Goal: Contribute content: Contribute content

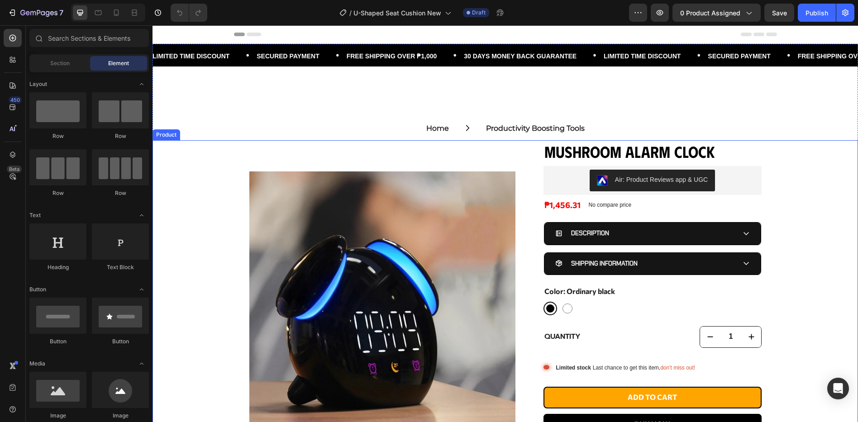
click at [236, 200] on div "Product Images Mushroom Alarm Clock Product Title Air: Product Reviews app & UG…" at bounding box center [506, 306] width 706 height 332
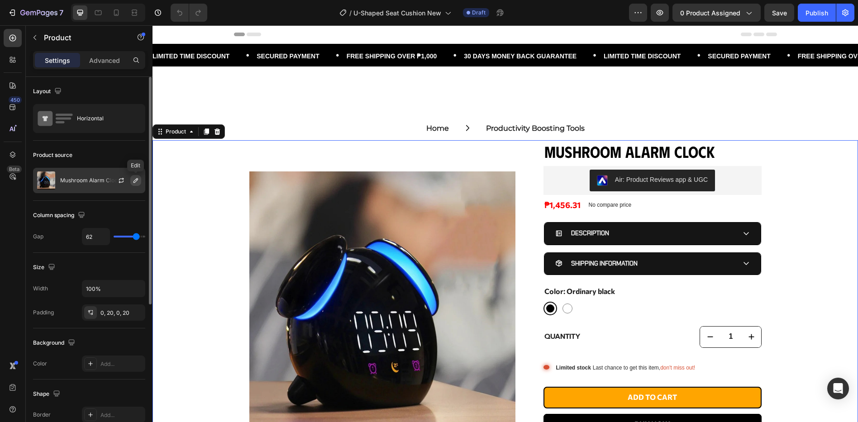
click at [138, 180] on icon "button" at bounding box center [135, 180] width 7 height 7
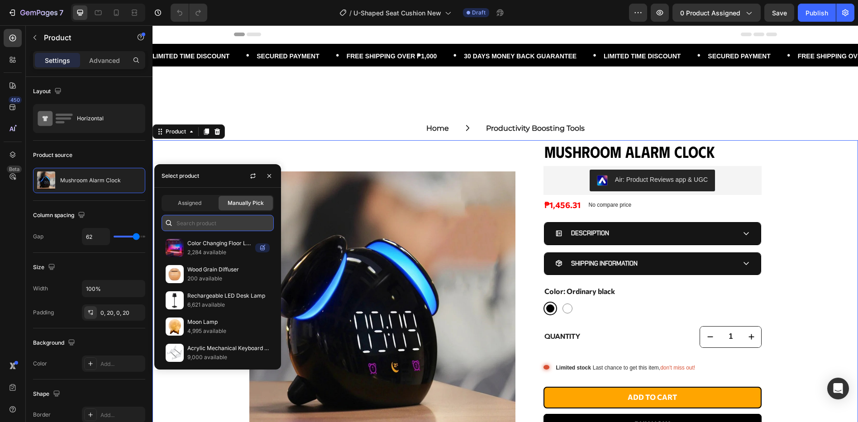
click at [195, 223] on input "text" at bounding box center [218, 223] width 112 height 16
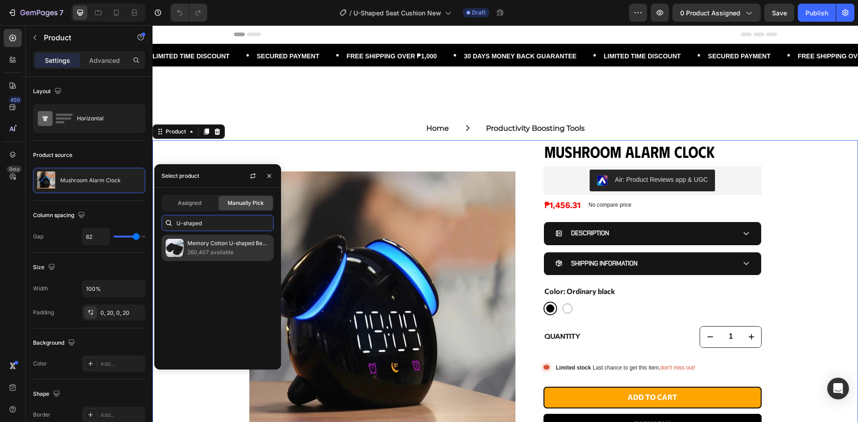
type input "U-shaped"
click at [236, 250] on p "260,407 available" at bounding box center [228, 252] width 82 height 9
click at [248, 246] on p "Memory Cotton U-shaped Beautiful Hip Cushion" at bounding box center [228, 243] width 82 height 9
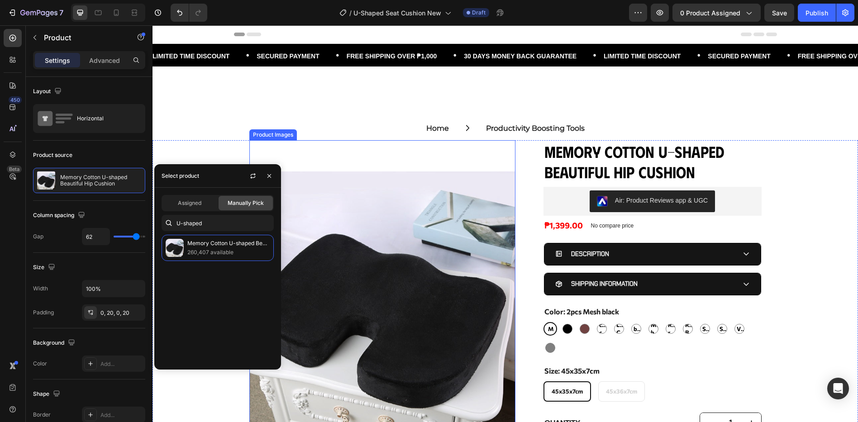
click at [318, 156] on img at bounding box center [382, 304] width 266 height 329
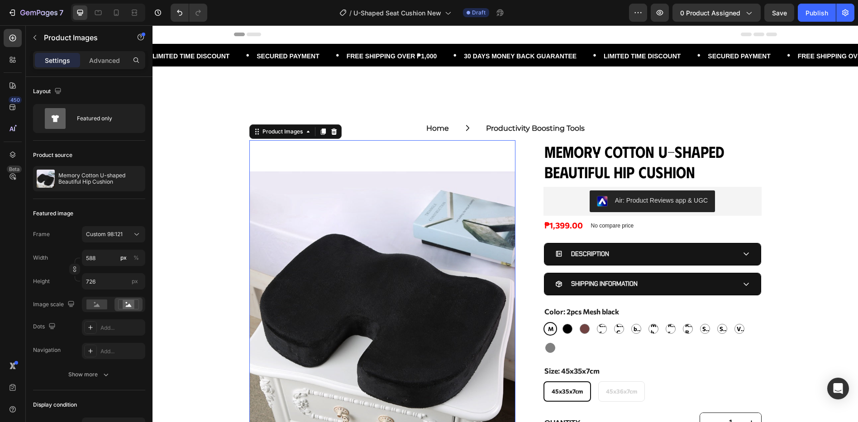
click at [211, 182] on div "Product Images 0 Memory Cotton U-shaped Beautiful Hip Cushion Product Title Air…" at bounding box center [506, 349] width 706 height 418
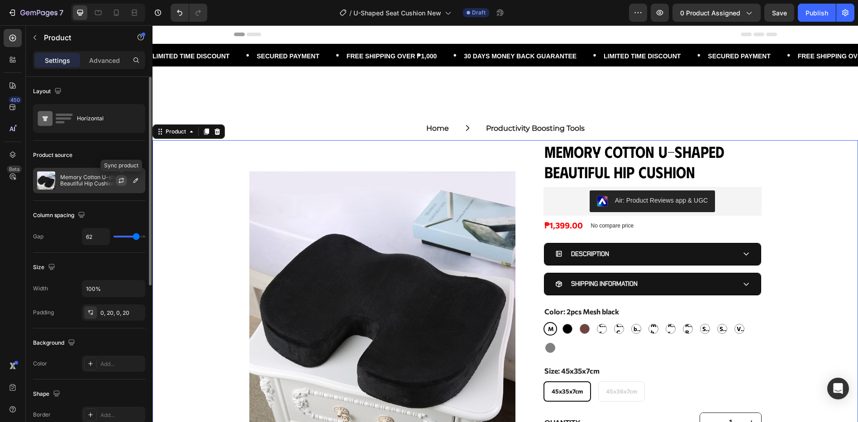
click at [123, 179] on icon "button" at bounding box center [121, 179] width 5 height 3
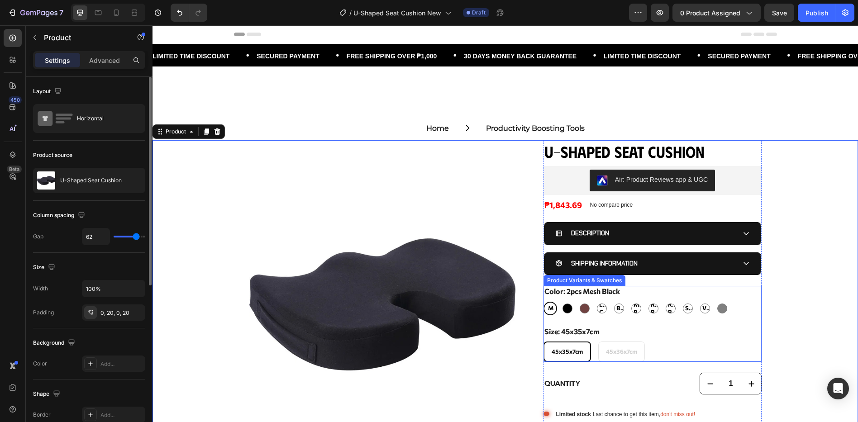
click at [549, 307] on span "2pcs Mesh Black" at bounding box center [550, 308] width 8 height 23
click at [544, 302] on input "2pcs Mesh Black 2pcs Mesh Black 2pcs Mesh Black" at bounding box center [543, 302] width 0 height 0
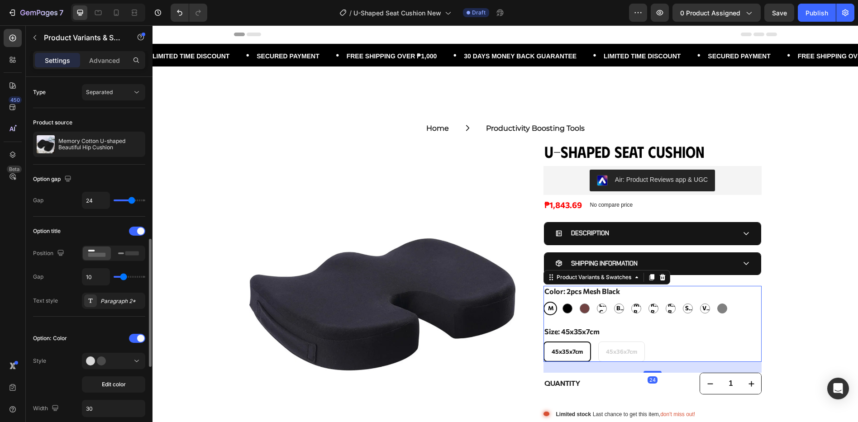
scroll to position [120, 0]
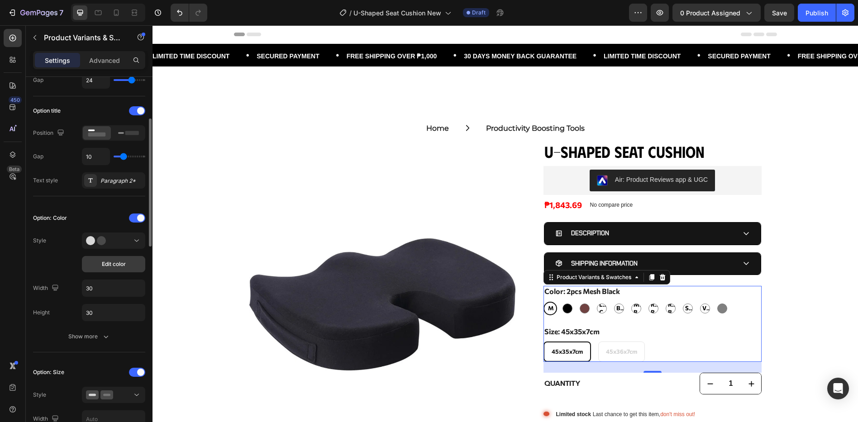
click at [119, 263] on span "Edit color" at bounding box center [114, 264] width 24 height 8
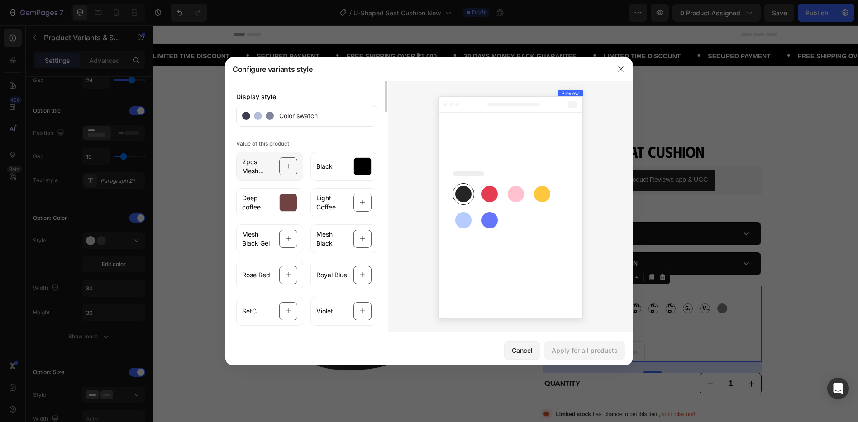
click at [284, 162] on div at bounding box center [288, 167] width 18 height 18
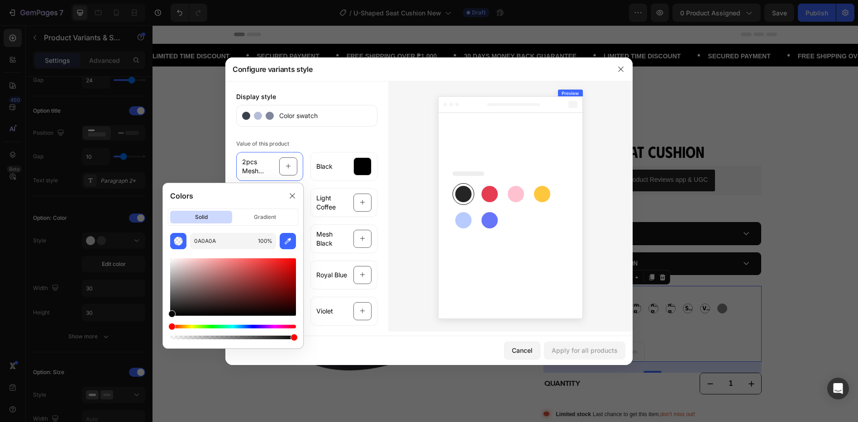
click at [170, 314] on div at bounding box center [171, 314] width 7 height 7
type input "070707"
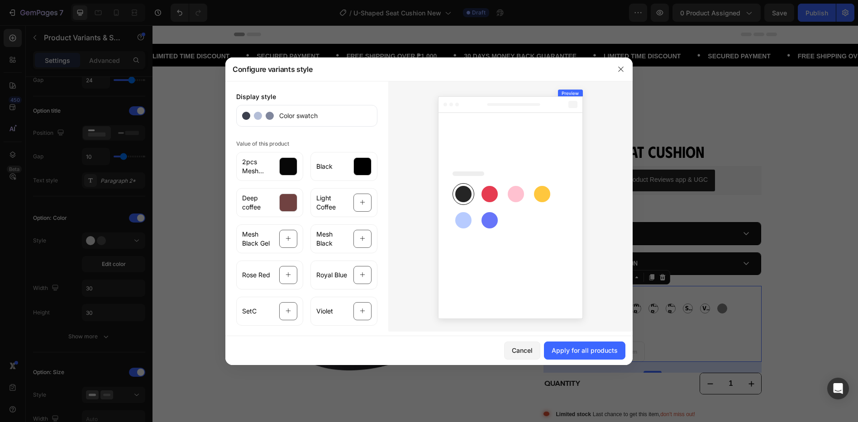
click at [411, 185] on div at bounding box center [510, 206] width 244 height 251
click at [346, 200] on span "Light Coffee" at bounding box center [332, 203] width 32 height 18
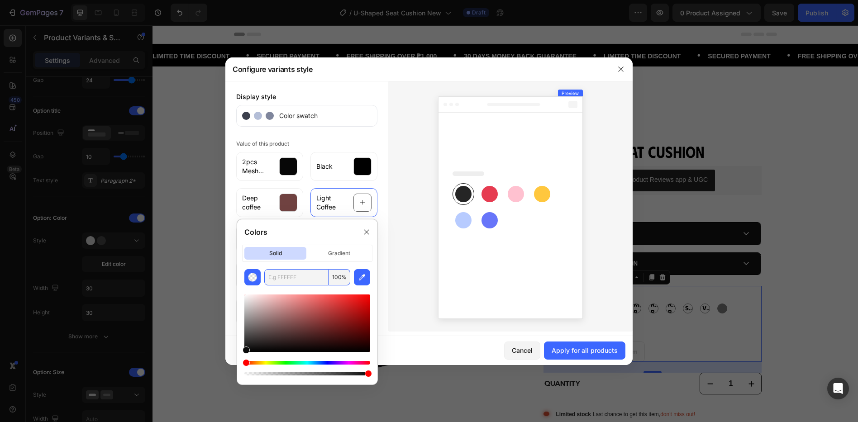
click at [280, 283] on input "text" at bounding box center [296, 277] width 64 height 16
paste input "835C3B"
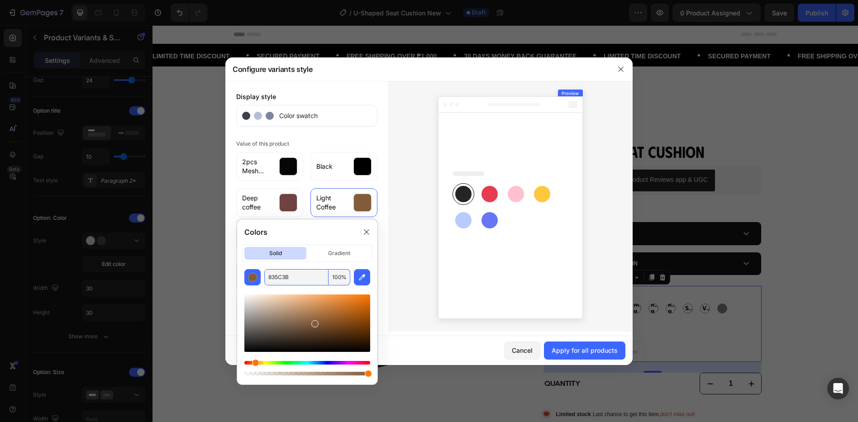
click at [289, 278] on input "835C3B" at bounding box center [296, 277] width 64 height 16
paste input "B5651D"
type input "B5651D"
click at [415, 199] on div at bounding box center [510, 206] width 244 height 251
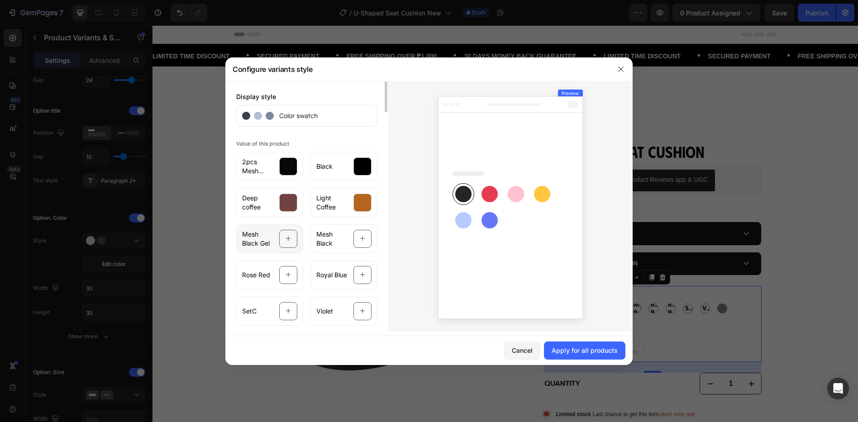
click at [281, 239] on div at bounding box center [288, 239] width 18 height 18
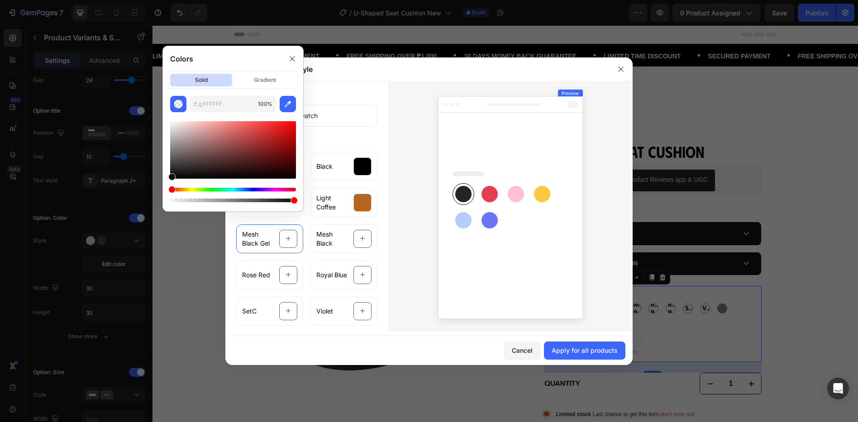
click at [173, 178] on div at bounding box center [171, 176] width 7 height 7
type input "000000"
drag, startPoint x: 173, startPoint y: 178, endPoint x: 165, endPoint y: 182, distance: 8.5
click at [165, 182] on div "000000 100 %" at bounding box center [233, 150] width 140 height 108
click at [399, 250] on div at bounding box center [510, 206] width 244 height 251
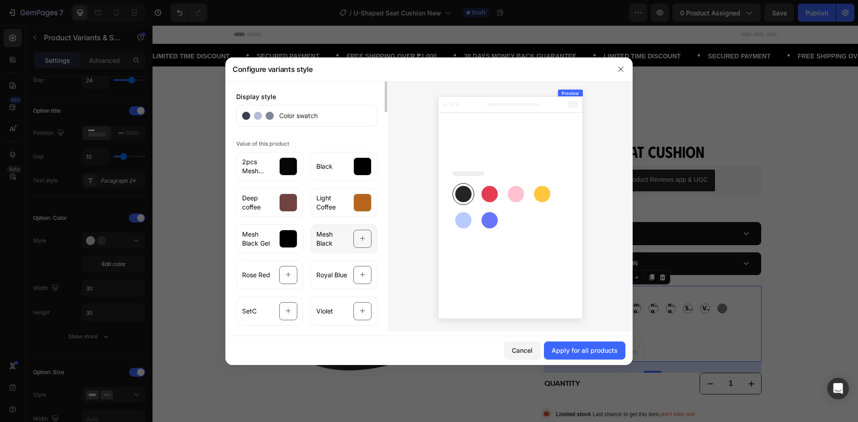
click at [336, 243] on span "Mesh Black" at bounding box center [332, 239] width 32 height 18
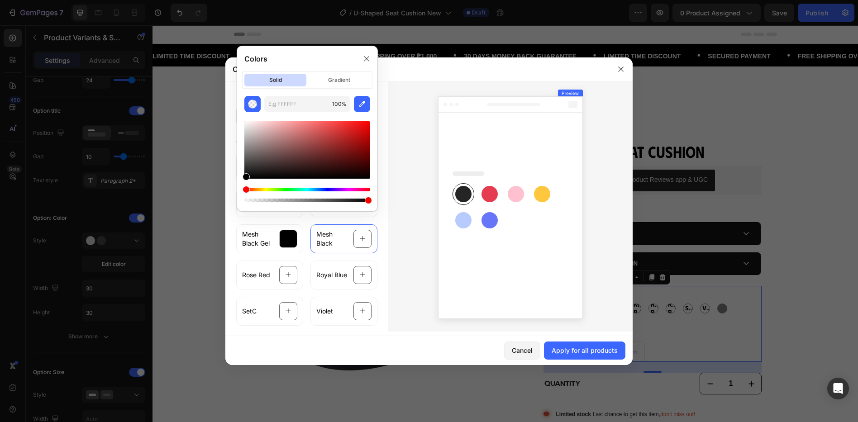
type input "000000"
drag, startPoint x: 249, startPoint y: 177, endPoint x: 214, endPoint y: 187, distance: 36.3
click at [214, 0] on body "7 Version history / U-Shaped Seat Cushion New Draft Preview 0 product assigned …" at bounding box center [429, 0] width 858 height 0
click at [435, 243] on icon at bounding box center [510, 206] width 159 height 244
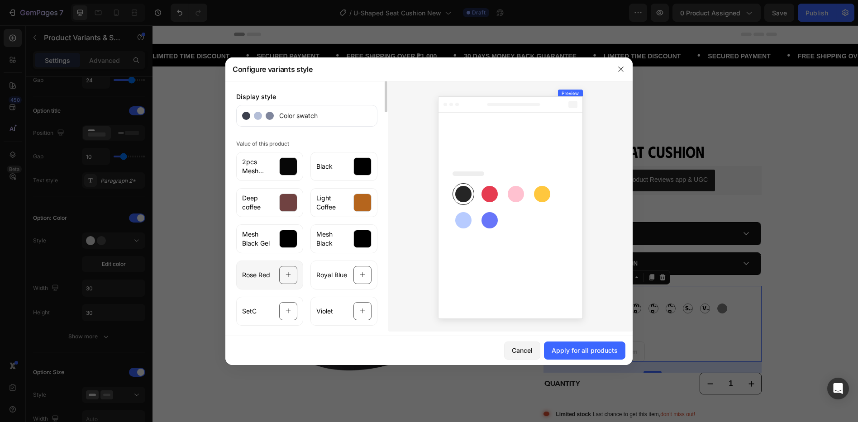
scroll to position [60, 0]
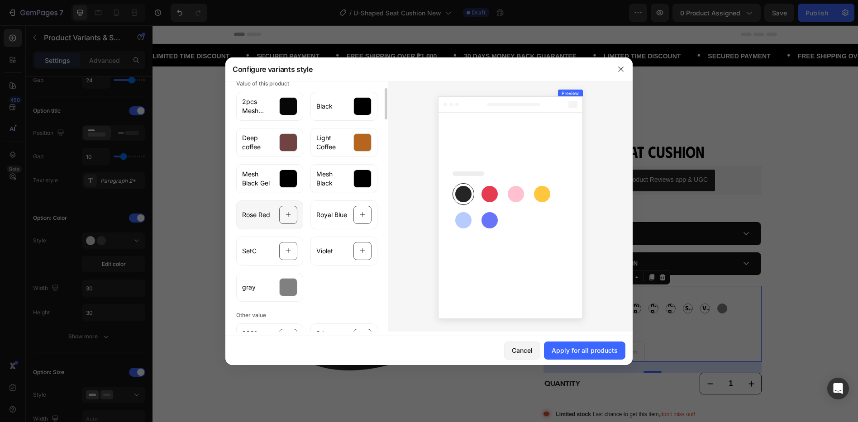
click at [253, 214] on span "Rose Red" at bounding box center [256, 215] width 28 height 9
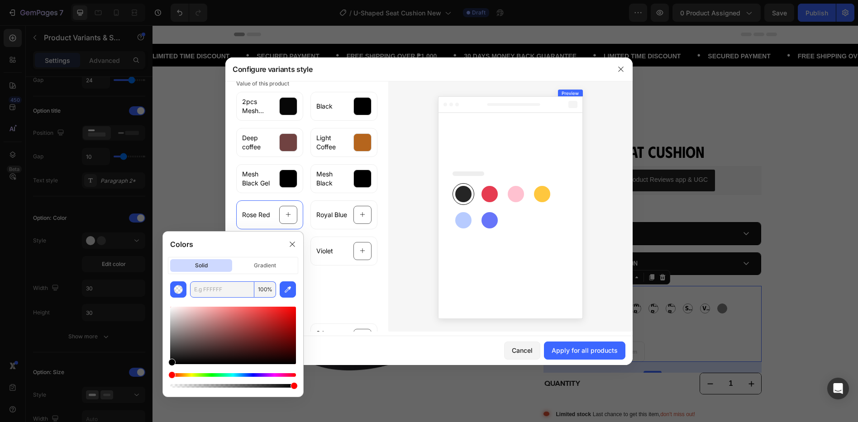
click at [216, 291] on input "text" at bounding box center [222, 290] width 64 height 16
paste input "B5651D"
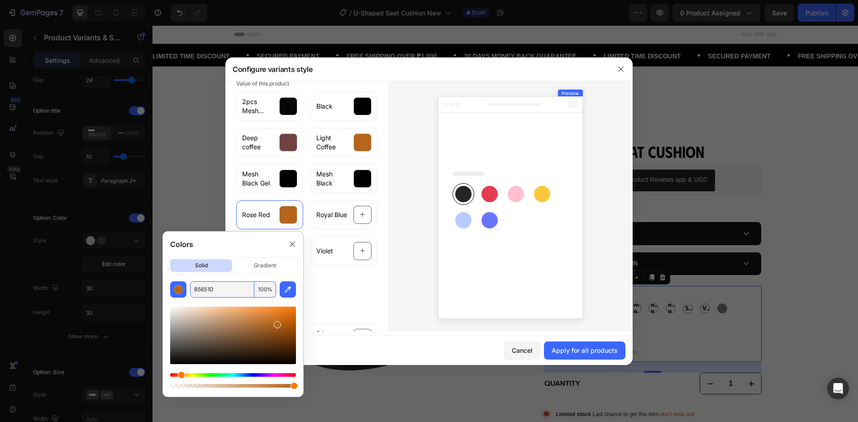
click at [215, 293] on input "B5651D" at bounding box center [222, 290] width 64 height 16
paste input "C21E56"
type input "C21E56"
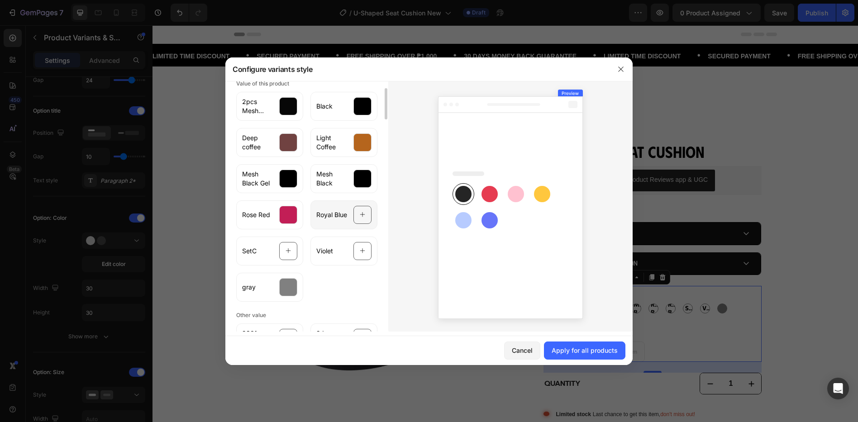
click at [333, 214] on span "Royal Blue" at bounding box center [331, 215] width 31 height 9
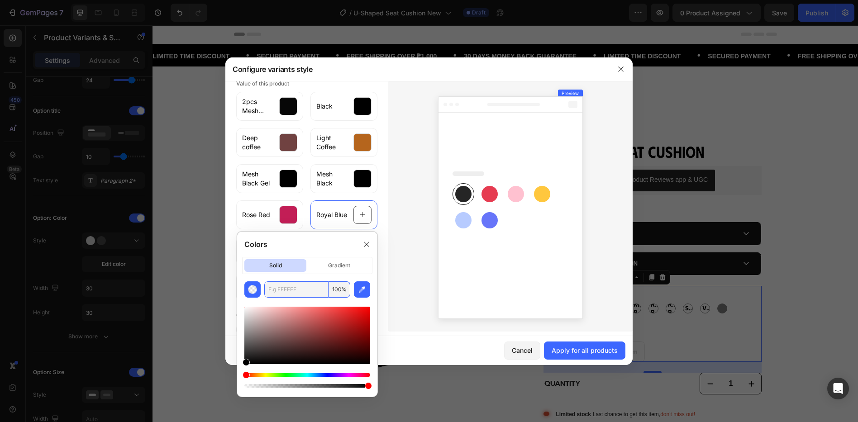
click at [289, 290] on input "text" at bounding box center [296, 290] width 64 height 16
paste input "4169E1"
type input "4169E1"
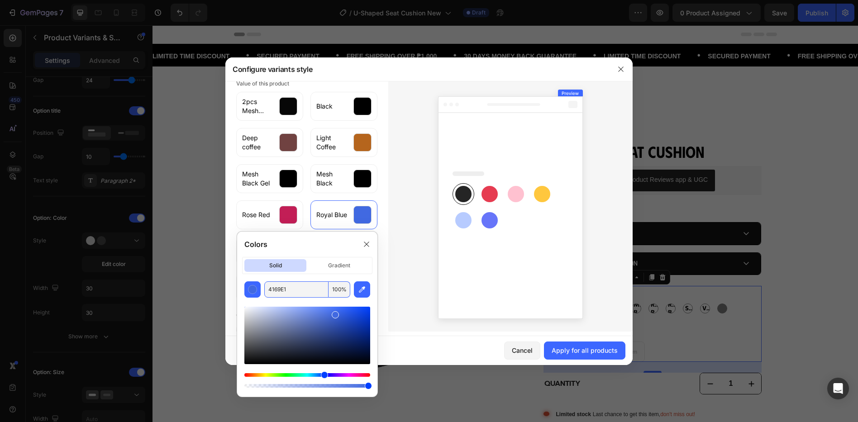
click at [404, 195] on div at bounding box center [510, 206] width 244 height 251
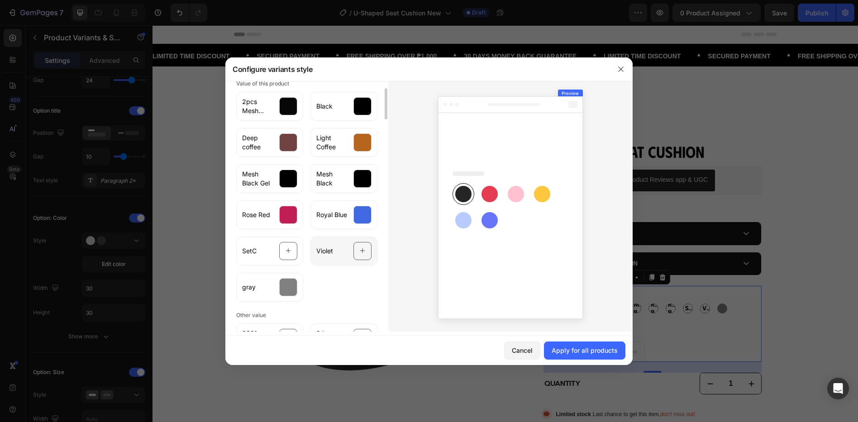
click at [343, 257] on div "Violet" at bounding box center [344, 251] width 67 height 29
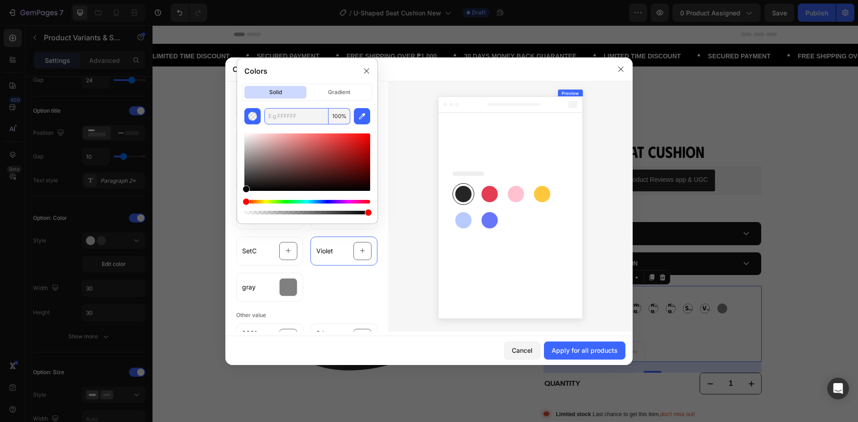
click at [285, 115] on input "text" at bounding box center [296, 116] width 64 height 16
paste input "EE82EE"
type input "EE82EE"
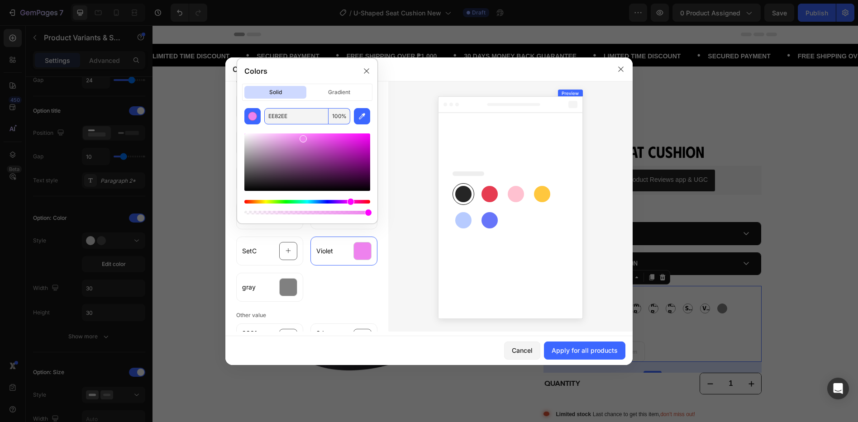
click at [429, 162] on div at bounding box center [510, 206] width 244 height 251
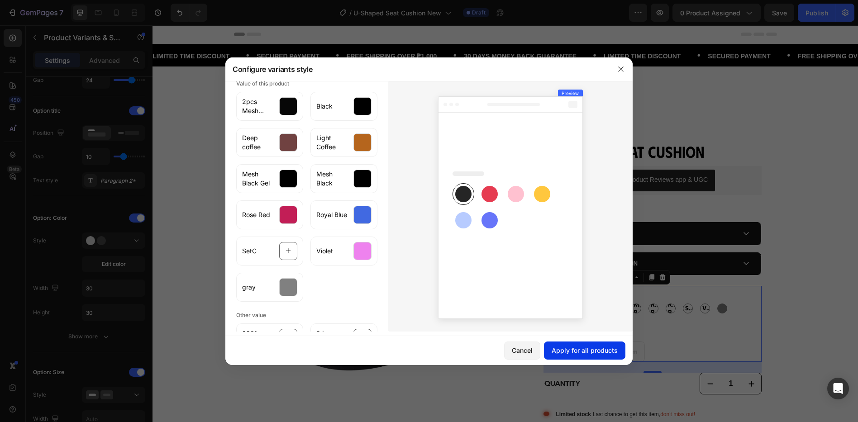
click at [573, 356] on button "Apply for all products" at bounding box center [584, 351] width 81 height 18
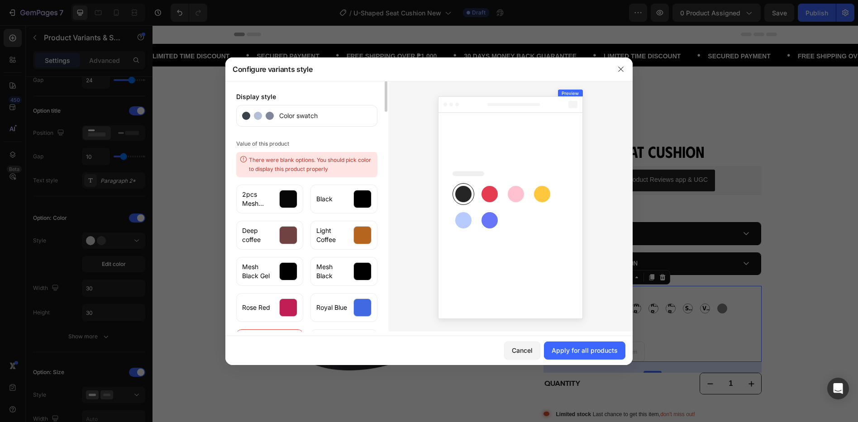
scroll to position [181, 0]
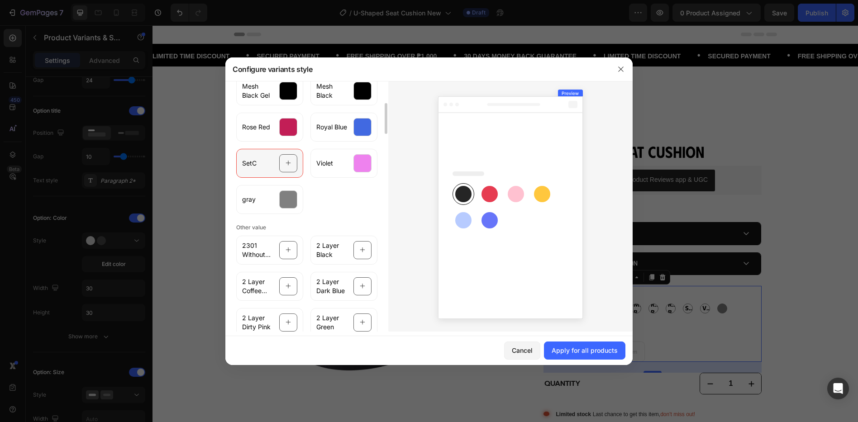
click at [271, 160] on div "SetC" at bounding box center [269, 163] width 67 height 29
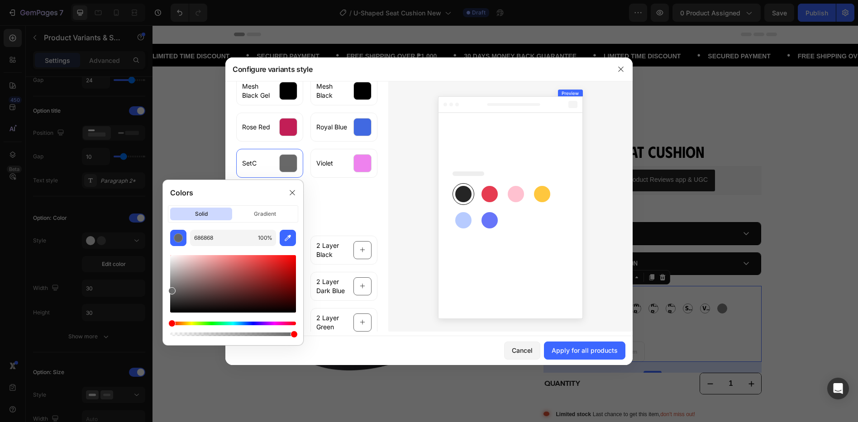
drag, startPoint x: 173, startPoint y: 312, endPoint x: 168, endPoint y: 289, distance: 23.5
click at [168, 289] on div "686868 100 %" at bounding box center [233, 284] width 140 height 108
drag, startPoint x: 168, startPoint y: 287, endPoint x: 235, endPoint y: 257, distance: 73.1
click at [235, 257] on div "686868 100 %" at bounding box center [233, 284] width 140 height 108
click at [216, 258] on div at bounding box center [233, 284] width 126 height 58
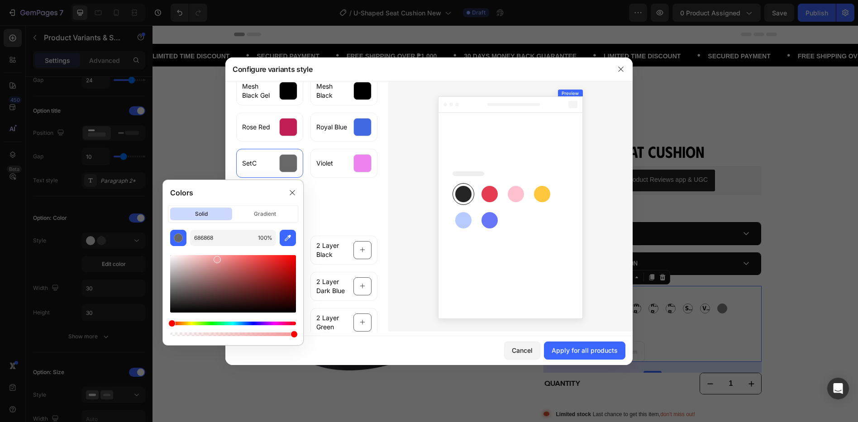
type input "F29B9B"
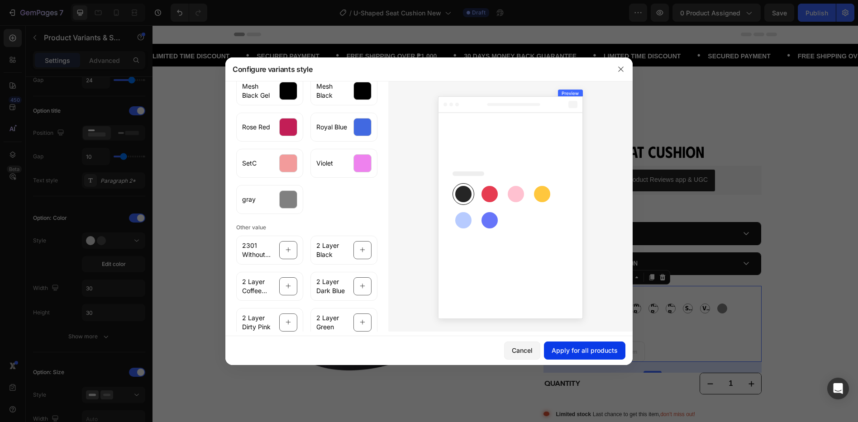
click at [561, 348] on div "Apply for all products" at bounding box center [585, 351] width 66 height 10
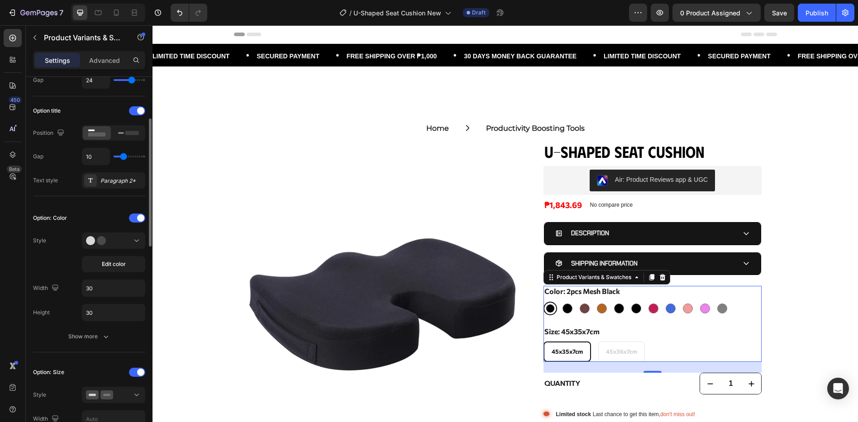
scroll to position [0, 0]
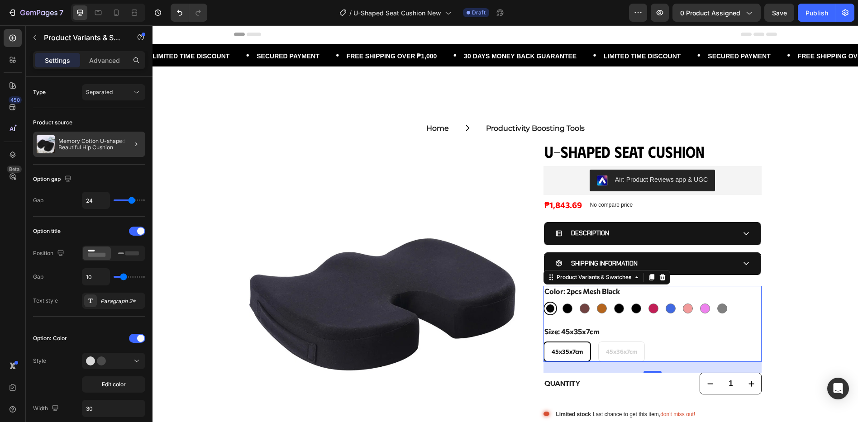
click at [121, 142] on div at bounding box center [132, 144] width 25 height 25
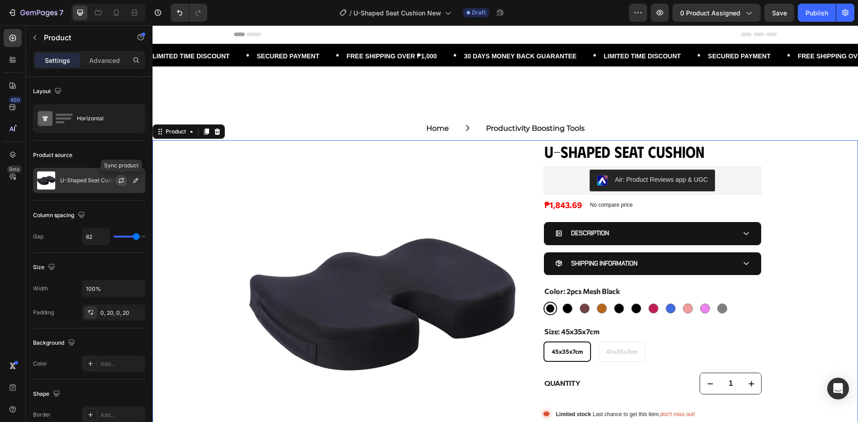
click at [122, 183] on icon "button" at bounding box center [121, 180] width 7 height 7
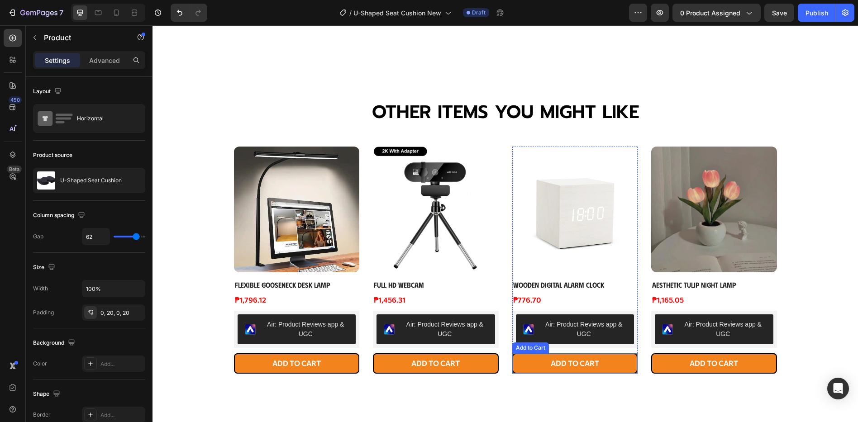
scroll to position [604, 0]
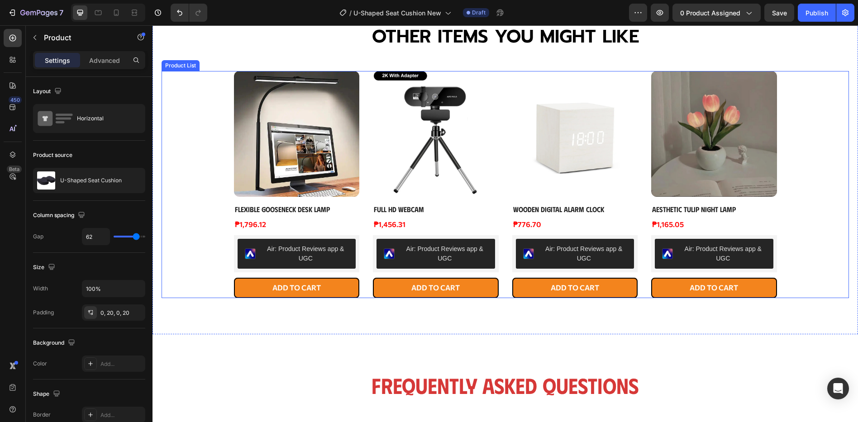
click at [218, 265] on div "Product Images Flexible Gooseneck Desk Lamp Product Title ₱1,796.12 Product Pri…" at bounding box center [506, 184] width 688 height 227
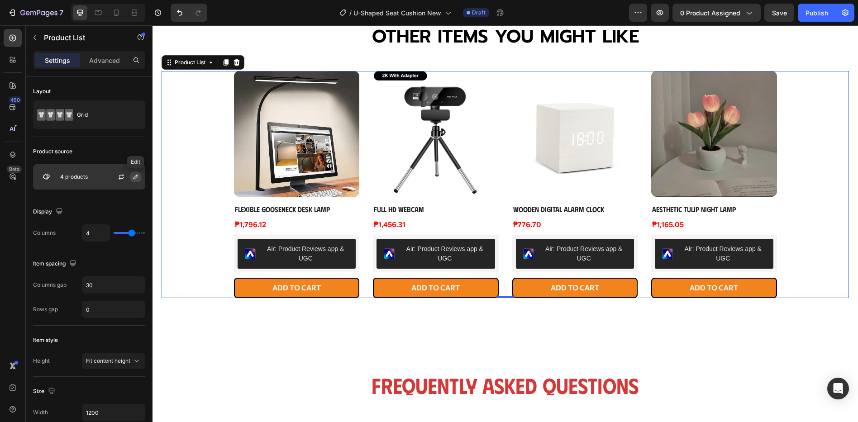
click at [133, 182] on button "button" at bounding box center [135, 177] width 11 height 11
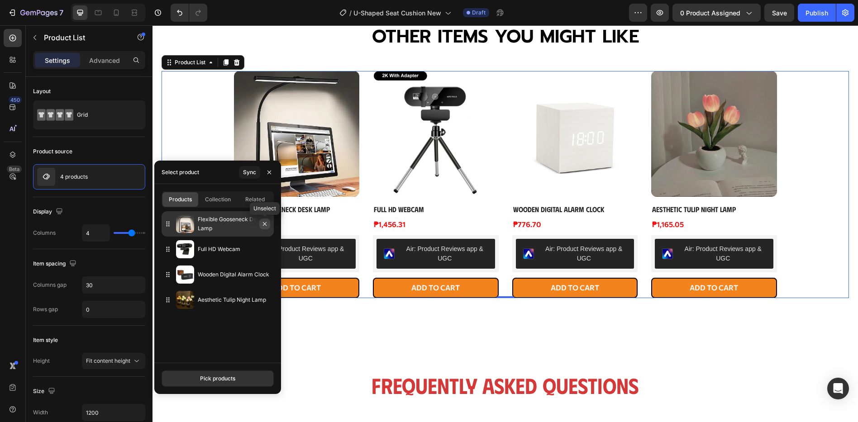
click at [263, 223] on icon "button" at bounding box center [264, 223] width 7 height 7
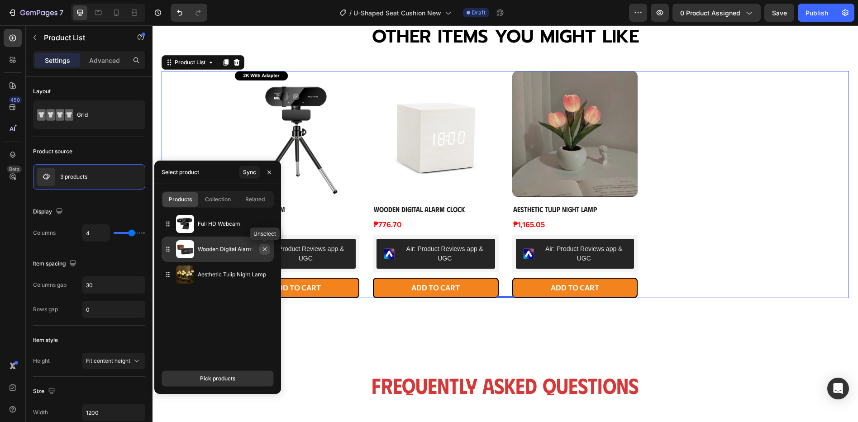
click at [265, 248] on icon "button" at bounding box center [264, 249] width 7 height 7
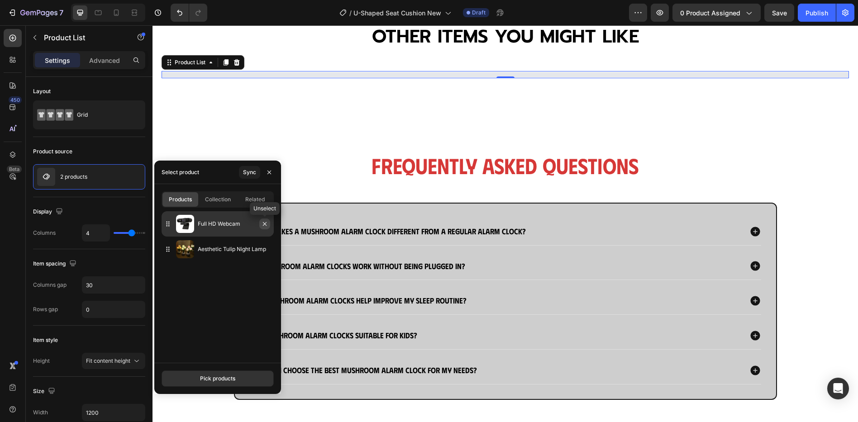
click at [264, 224] on icon "button" at bounding box center [264, 223] width 7 height 7
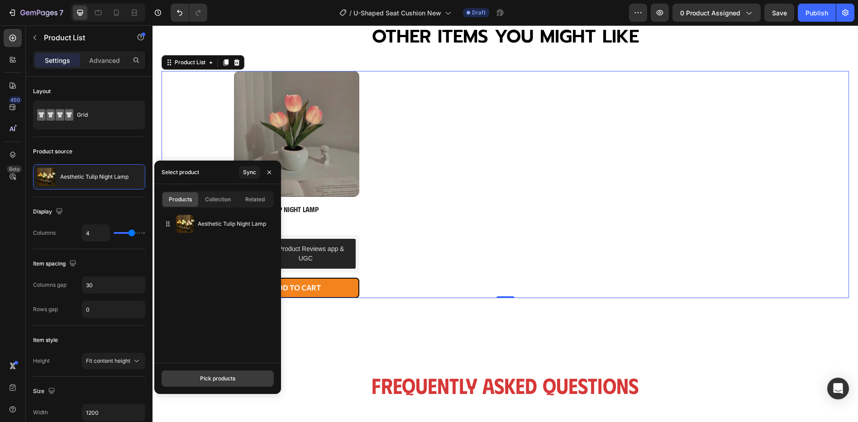
click at [208, 375] on div "Pick products" at bounding box center [217, 379] width 35 height 8
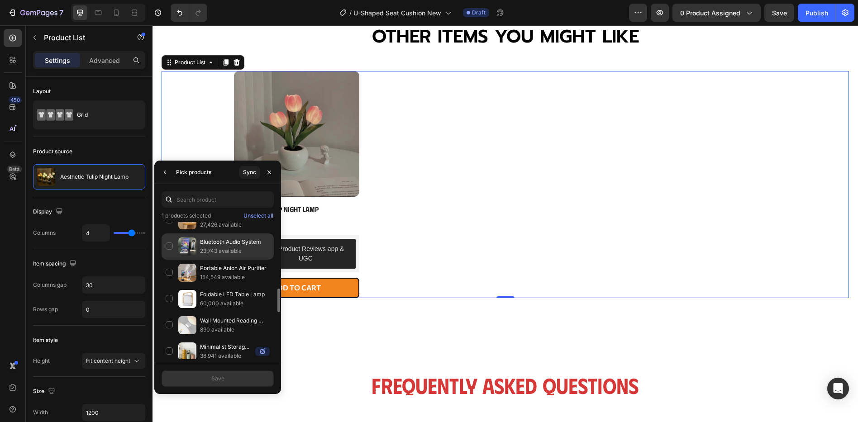
scroll to position [443, 0]
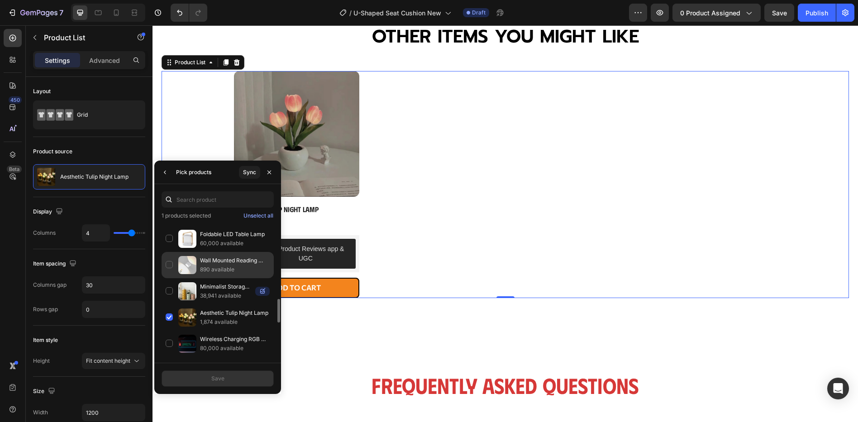
click at [173, 278] on div "Wall Mounted Reading Lamp 890 available" at bounding box center [218, 291] width 112 height 26
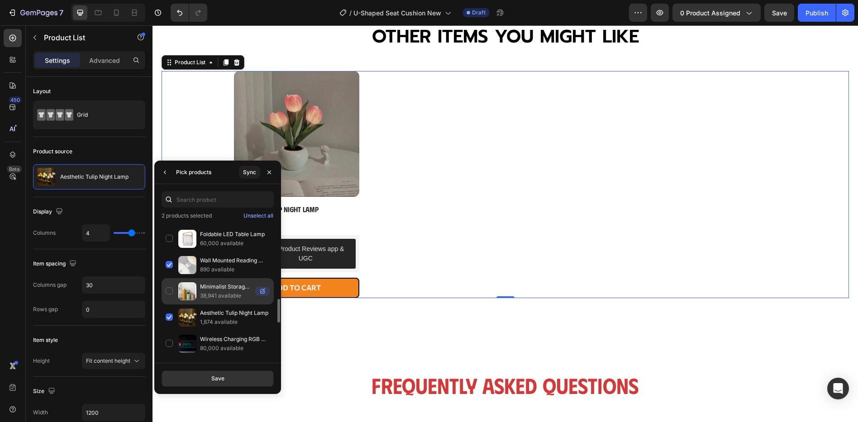
scroll to position [503, 0]
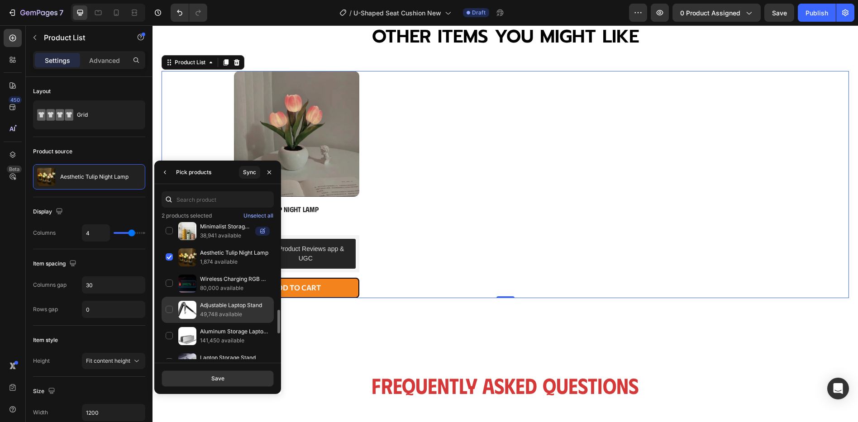
click at [172, 323] on div "Adjustable Laptop Stand 49,748 available" at bounding box center [218, 336] width 112 height 26
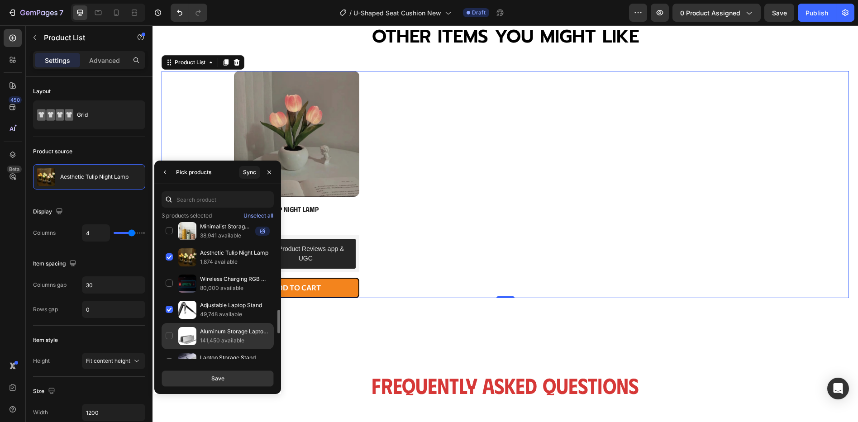
scroll to position [563, 0]
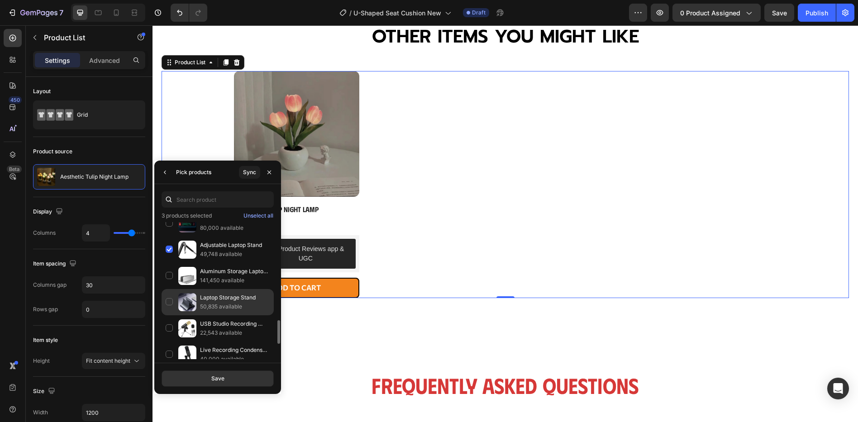
click at [169, 316] on div "Laptop Storage Stand 50,835 available" at bounding box center [218, 329] width 112 height 26
click at [307, 303] on div "OTHER ITEMS YOU MIGHT LIKE Heading Product Images Aesthetic Tulip Night Lamp Pr…" at bounding box center [506, 161] width 706 height 347
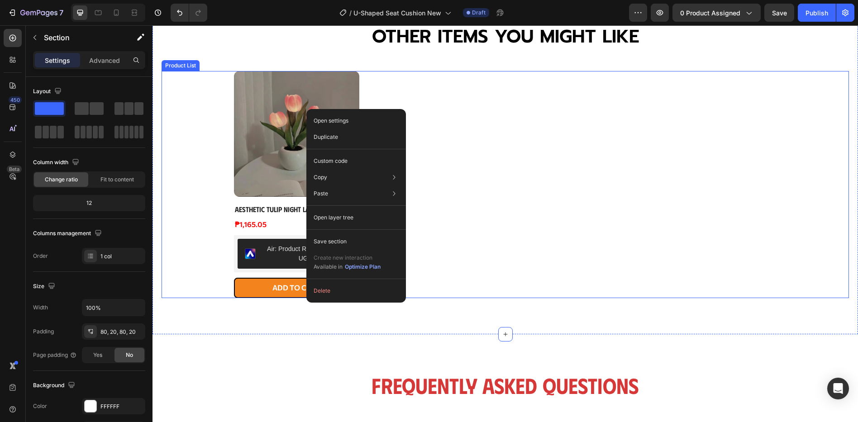
click at [448, 200] on div "Product Images Aesthetic Tulip Night Lamp Product Title ₱1,165.05 Product Price…" at bounding box center [505, 184] width 543 height 227
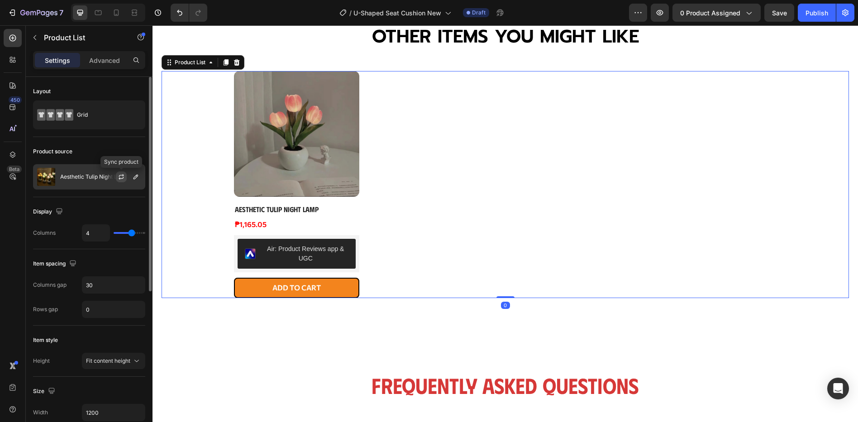
click at [124, 177] on icon "button" at bounding box center [121, 178] width 5 height 3
click at [137, 174] on icon "button" at bounding box center [135, 176] width 7 height 7
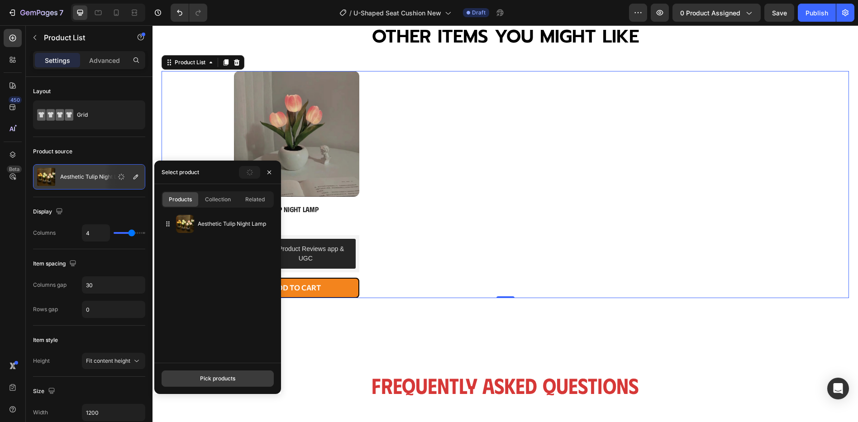
click at [230, 376] on div "Pick products" at bounding box center [217, 379] width 35 height 8
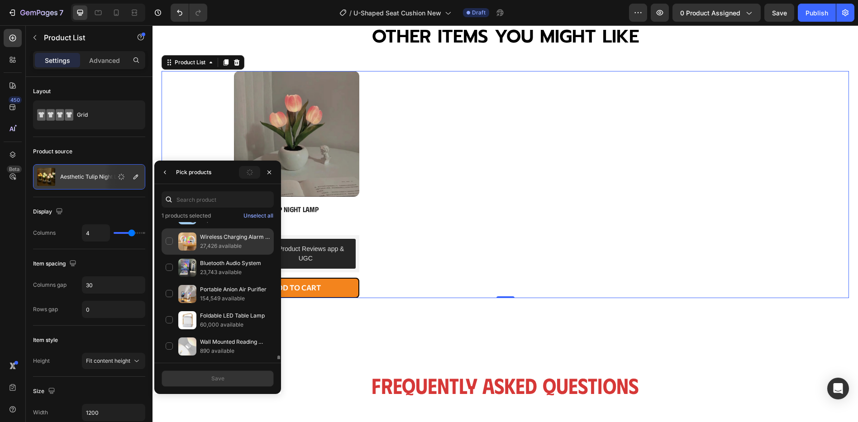
scroll to position [482, 0]
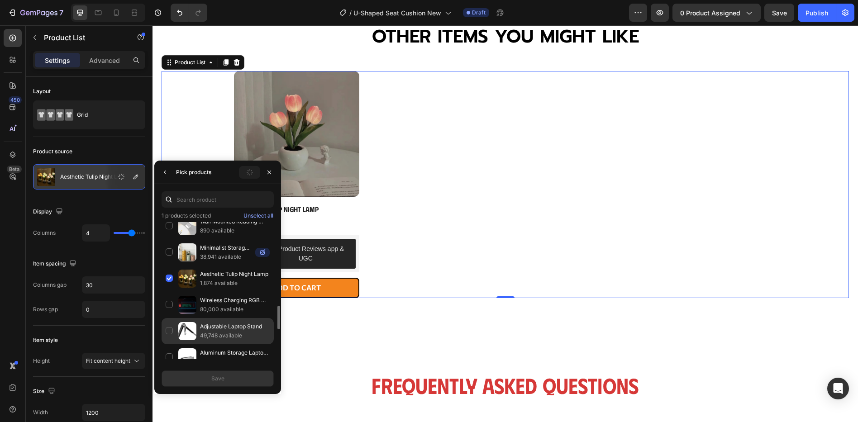
click at [168, 345] on div "Adjustable Laptop Stand 49,748 available" at bounding box center [218, 358] width 112 height 26
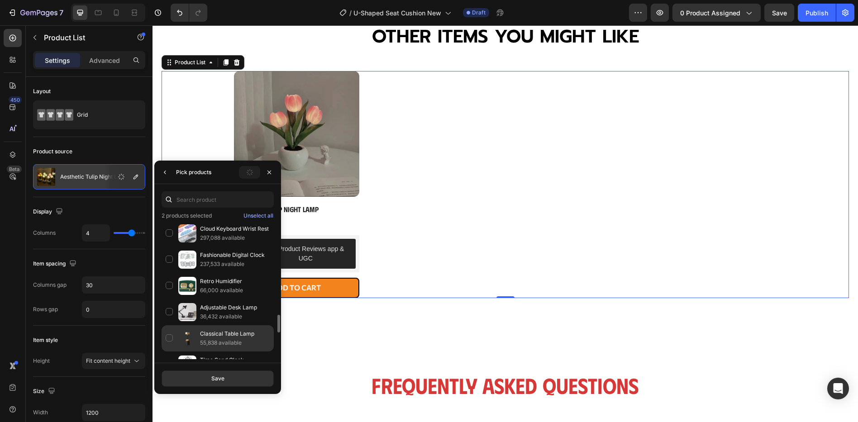
scroll to position [771, 0]
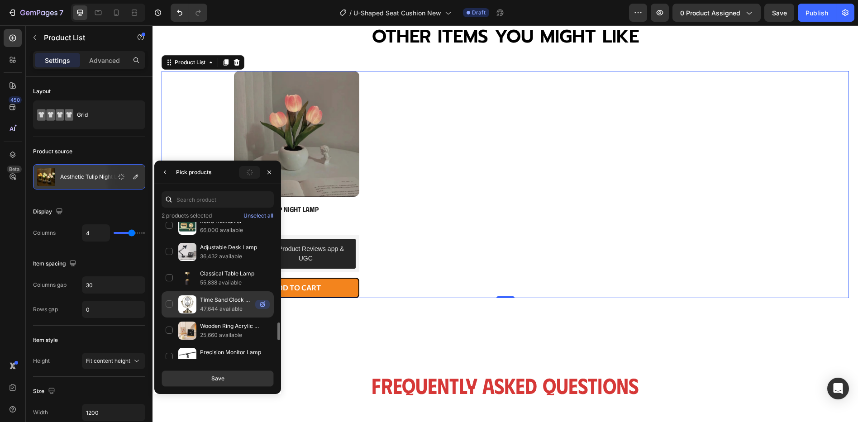
click at [171, 318] on div "Time Sand Clock Timer 30 Minutes Creative Metal Ornaments Birthday Gift Europea…" at bounding box center [218, 331] width 112 height 26
click at [173, 318] on div "Time Sand Clock Timer 30 Minutes Creative Metal Ornaments Birthday Gift Europea…" at bounding box center [218, 331] width 112 height 26
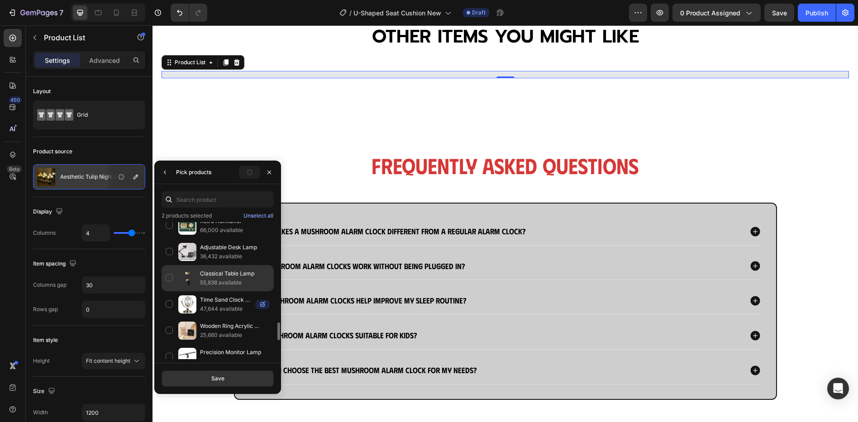
scroll to position [7, 0]
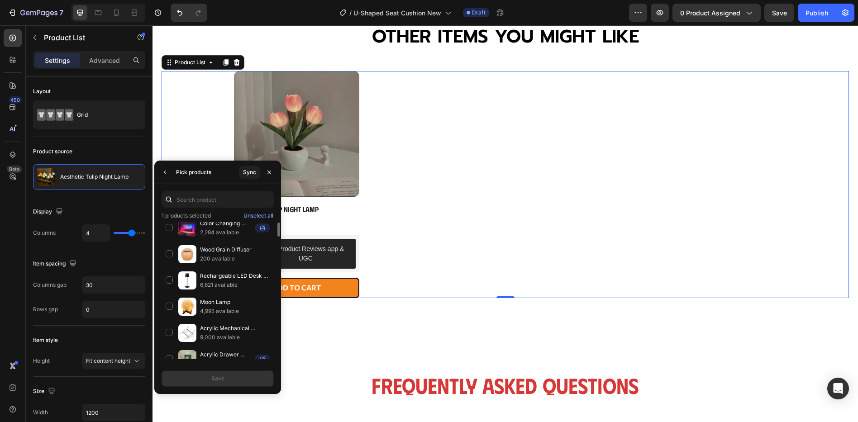
click at [445, 192] on div "Product Images Aesthetic Tulip Night Lamp Product Title ₱1,165.05 Product Price…" at bounding box center [505, 184] width 543 height 227
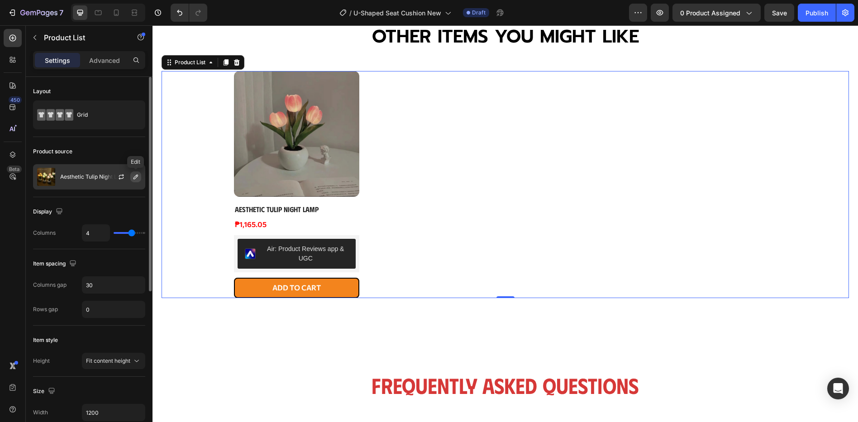
click at [132, 178] on icon "button" at bounding box center [135, 176] width 7 height 7
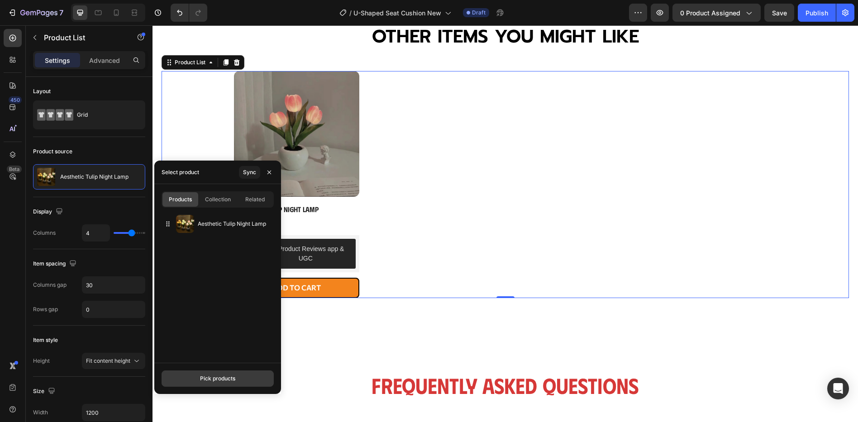
click at [230, 374] on button "Pick products" at bounding box center [218, 379] width 112 height 16
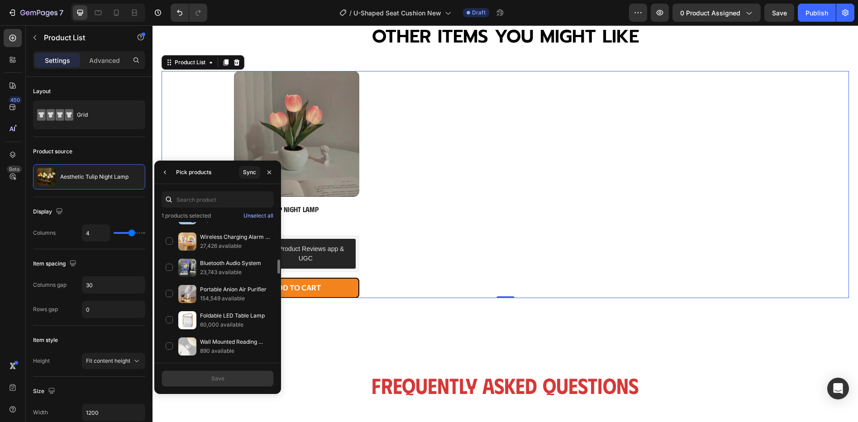
scroll to position [723, 0]
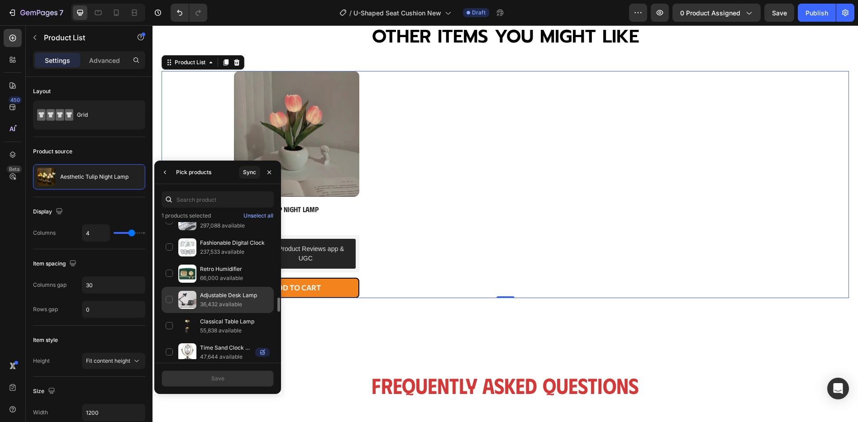
click at [167, 313] on div "Adjustable Desk Lamp 36,432 available" at bounding box center [218, 326] width 112 height 26
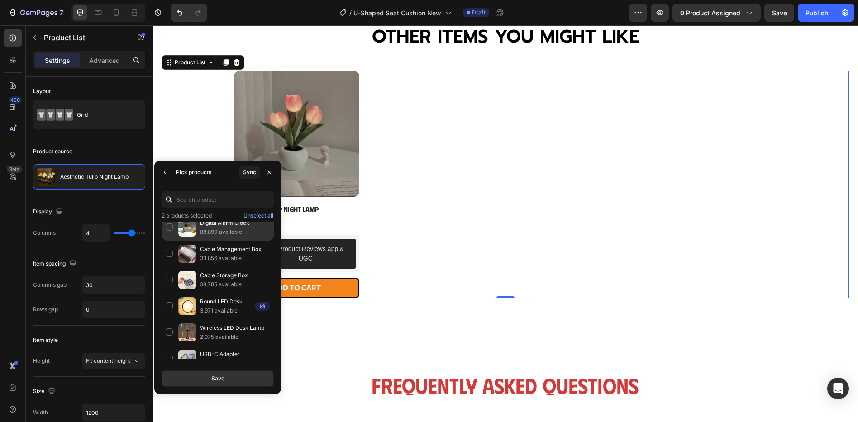
scroll to position [1145, 0]
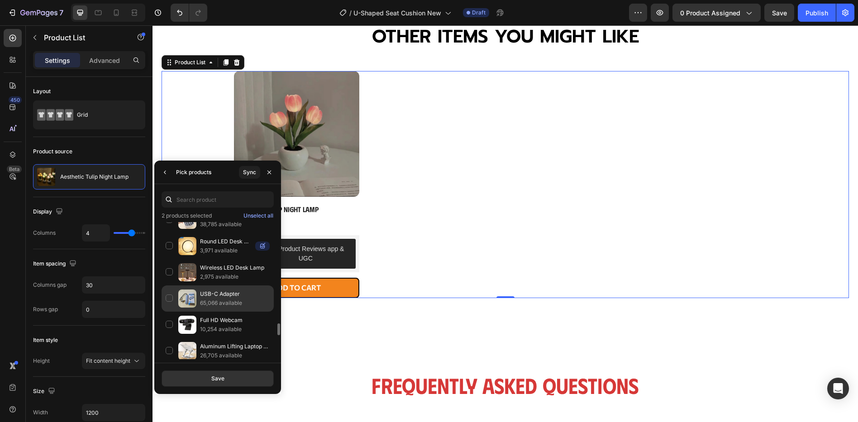
click at [170, 312] on div "USB-C Adapter 65,066 available" at bounding box center [218, 325] width 112 height 26
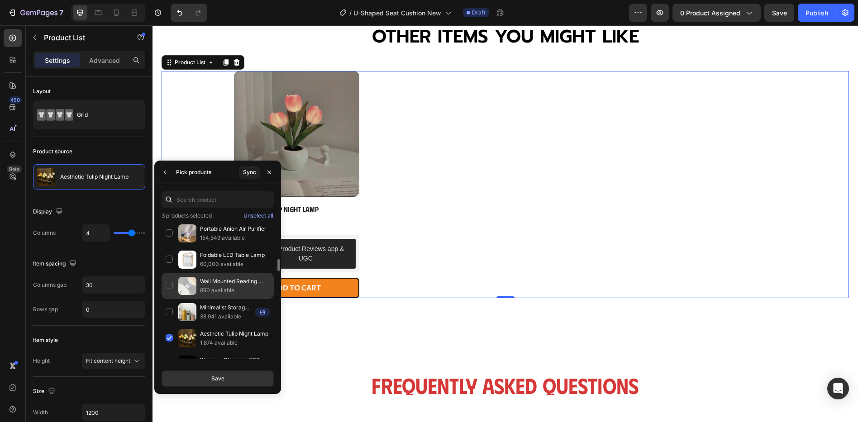
scroll to position [362, 0]
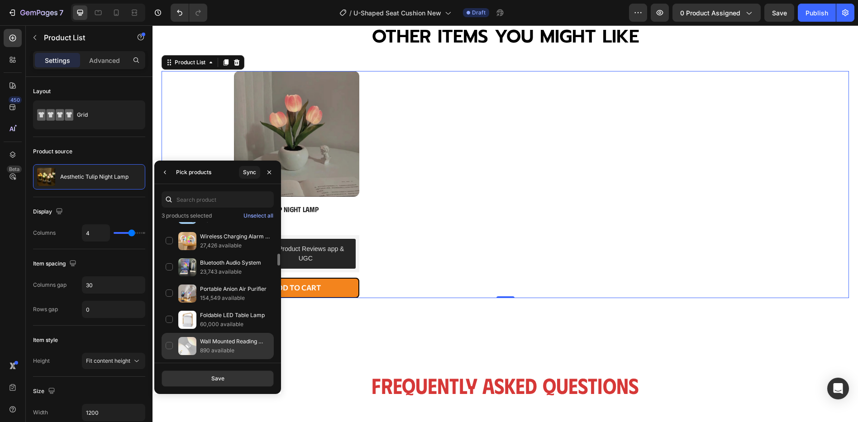
click at [169, 359] on div "Wall Mounted Reading Lamp 890 available" at bounding box center [218, 372] width 112 height 26
click at [184, 375] on button "Save" at bounding box center [218, 379] width 112 height 16
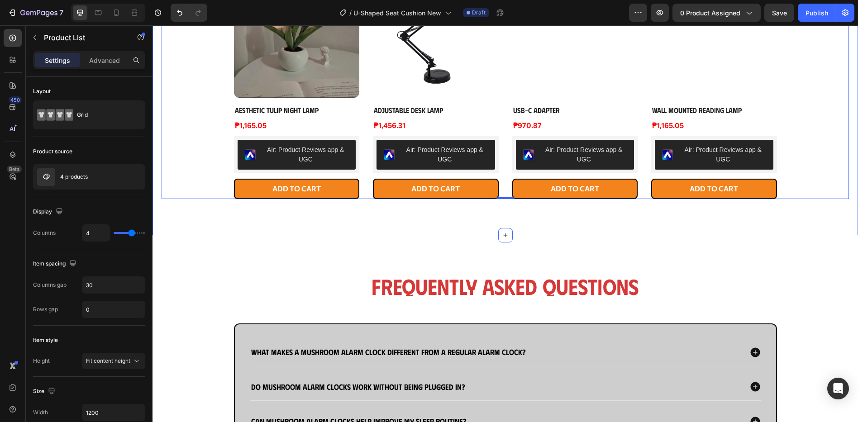
scroll to position [724, 0]
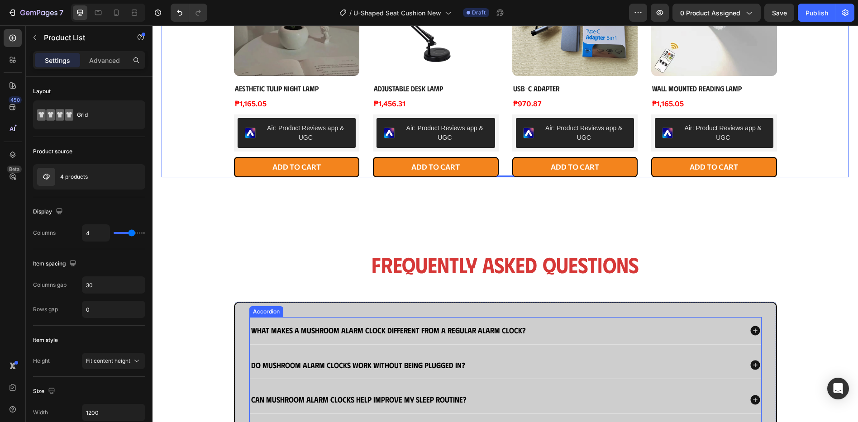
click at [456, 331] on strong "What makes a Mushroom Alarm Clock different from a regular alarm clock?" at bounding box center [388, 331] width 275 height 10
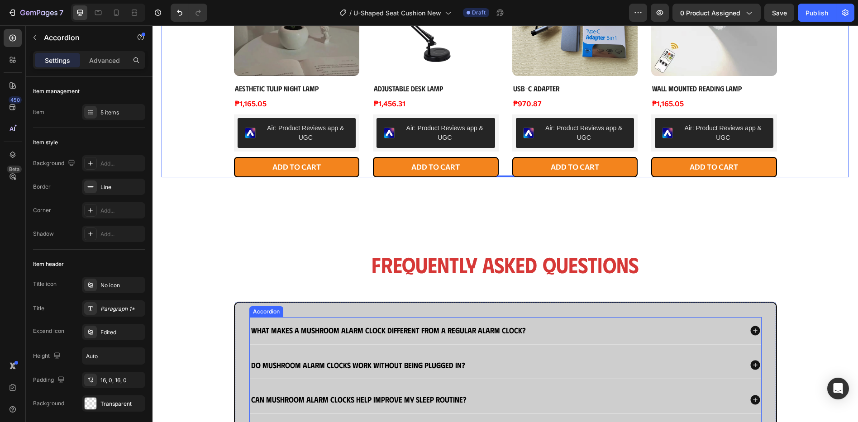
click at [456, 331] on strong "What makes a Mushroom Alarm Clock different from a regular alarm clock?" at bounding box center [388, 331] width 275 height 10
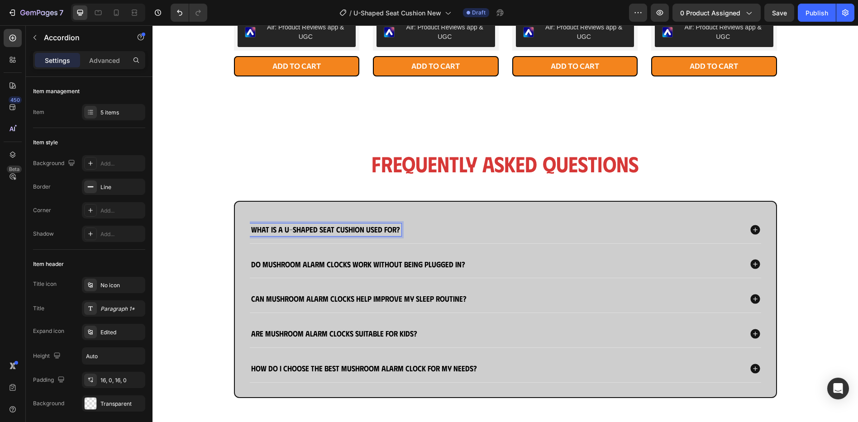
scroll to position [845, 0]
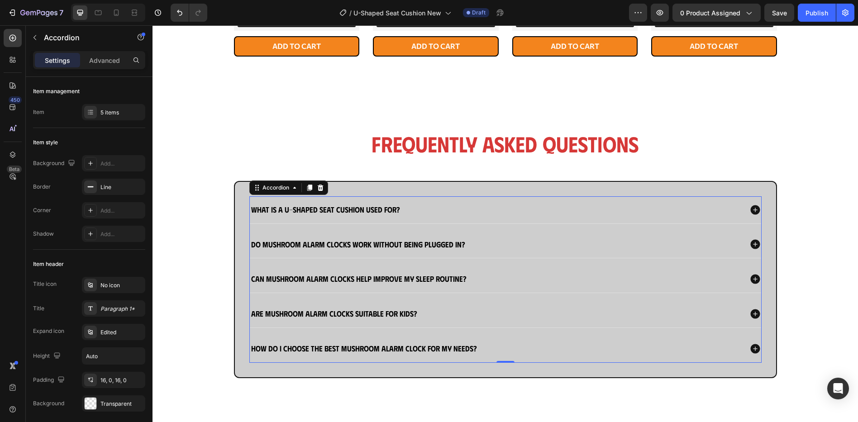
click at [556, 209] on div "What is a U-shaped seat cushion used for?" at bounding box center [496, 210] width 493 height 13
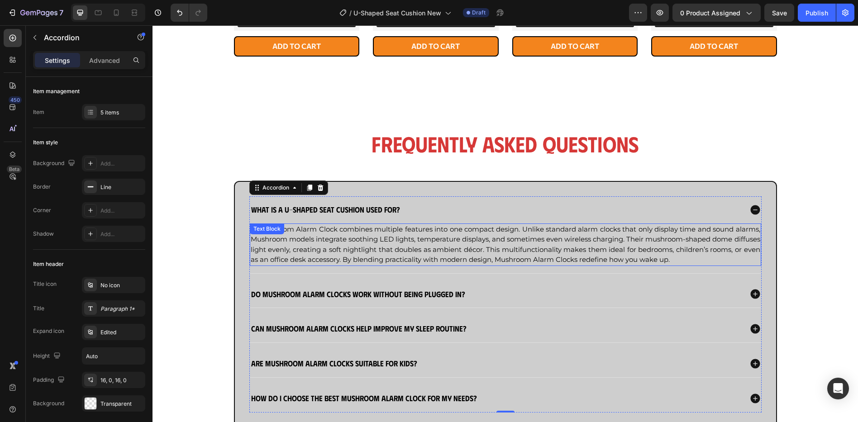
click at [495, 242] on span "A Mushroom Alarm Clock combines multiple features into one compact design. Unli…" at bounding box center [506, 244] width 510 height 39
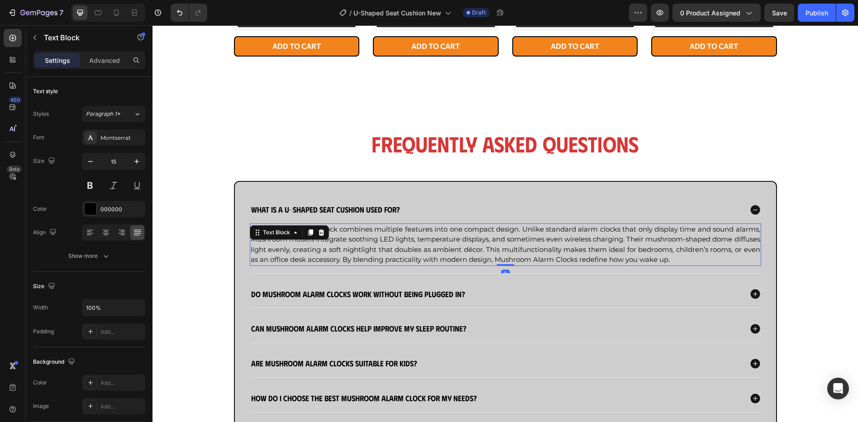
click at [495, 242] on span "A Mushroom Alarm Clock combines multiple features into one compact design. Unli…" at bounding box center [506, 244] width 510 height 39
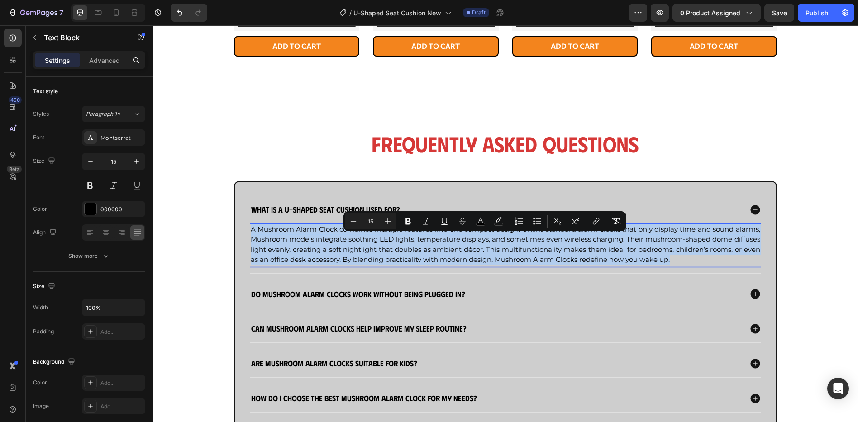
click at [495, 242] on span "A Mushroom Alarm Clock combines multiple features into one compact design. Unli…" at bounding box center [506, 244] width 510 height 39
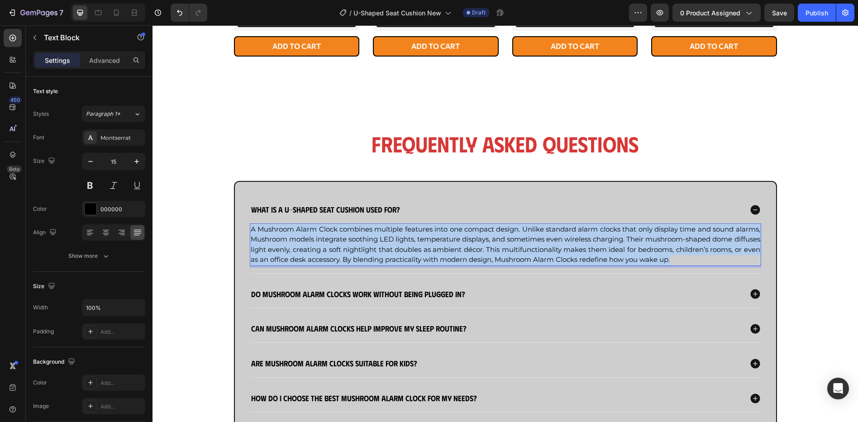
click at [495, 242] on span "A Mushroom Alarm Clock combines multiple features into one compact design. Unli…" at bounding box center [506, 244] width 510 height 39
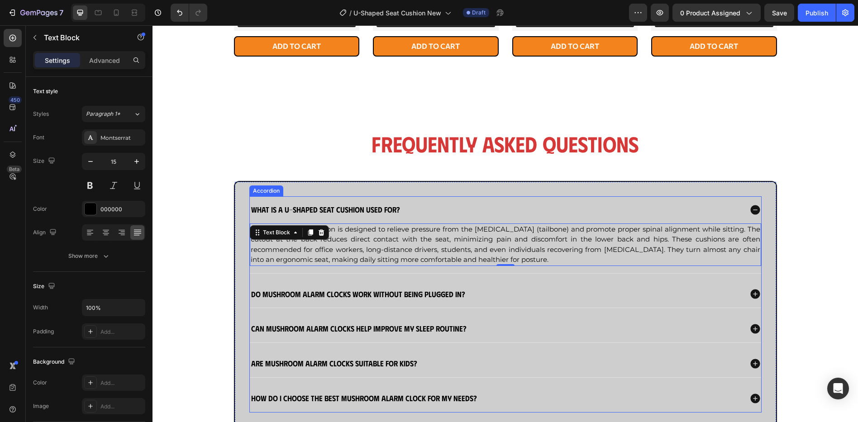
click at [407, 294] on strong "Do Mushroom Alarm Clocks work without being plugged in?" at bounding box center [358, 294] width 214 height 10
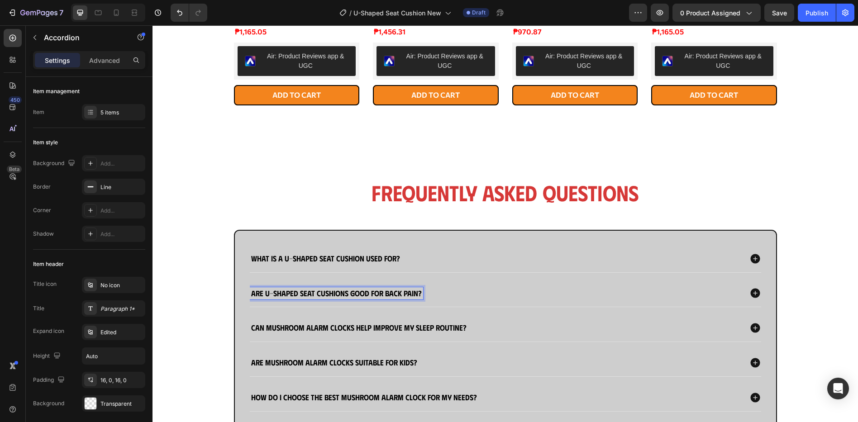
scroll to position [796, 0]
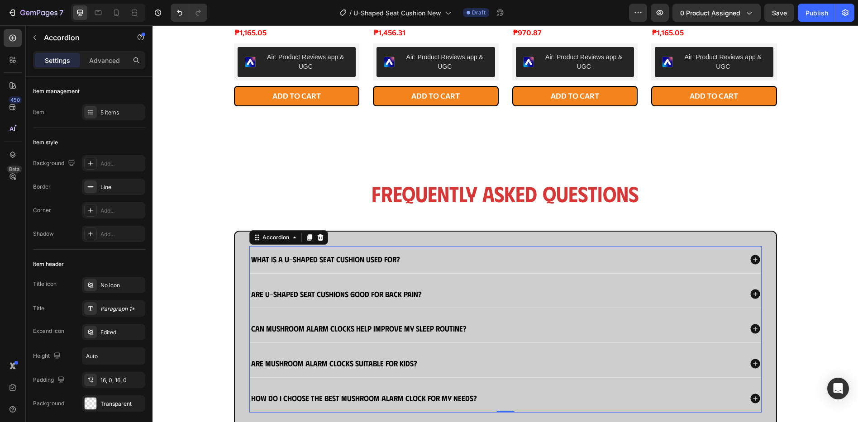
click at [565, 292] on div "Are U-shaped seat cushions good for back pain?" at bounding box center [496, 294] width 493 height 13
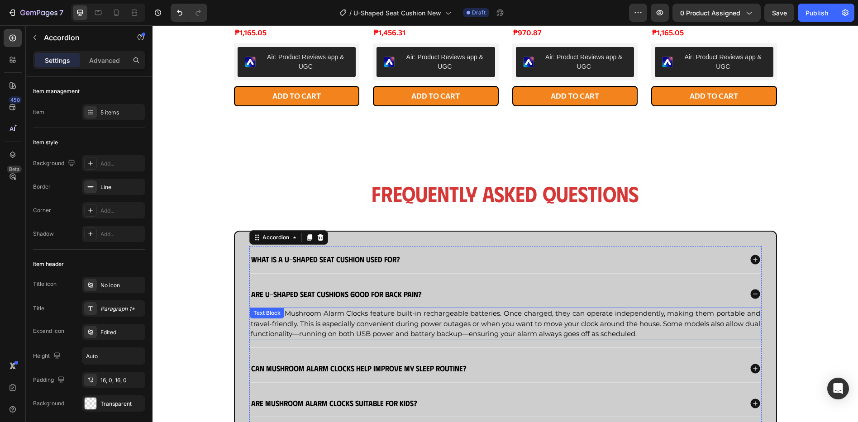
click at [497, 319] on span "Yes, most Mushroom Alarm Clocks feature built-in rechargeable batteries. Once c…" at bounding box center [506, 323] width 510 height 29
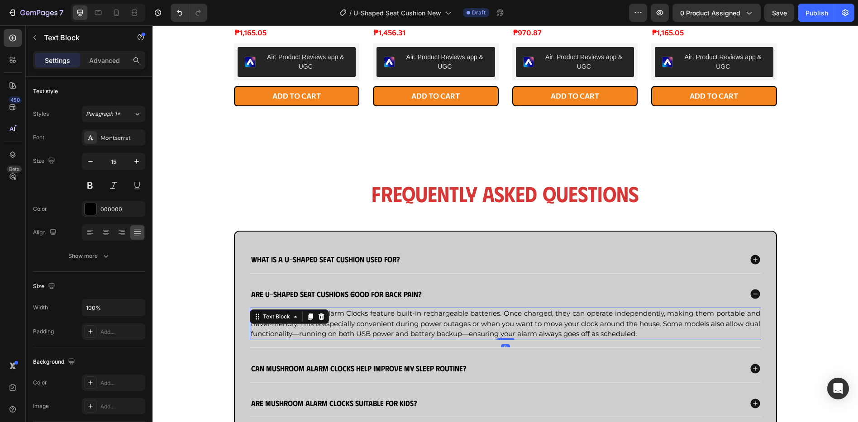
click at [497, 319] on span "Yes, most Mushroom Alarm Clocks feature built-in rechargeable batteries. Once c…" at bounding box center [506, 323] width 510 height 29
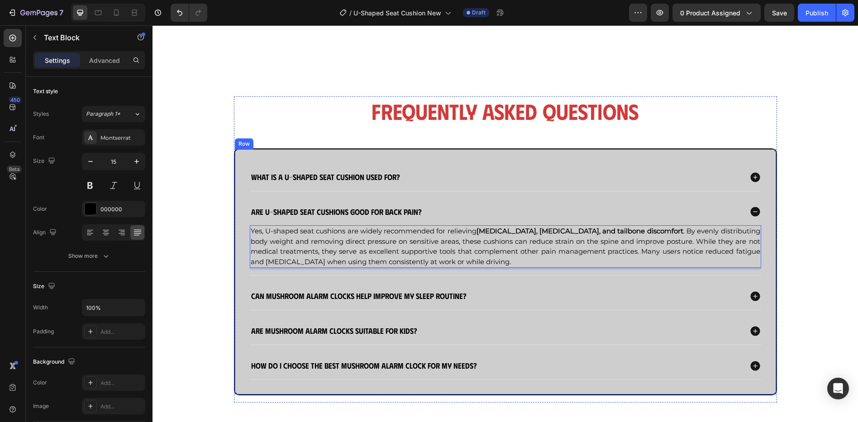
scroll to position [916, 0]
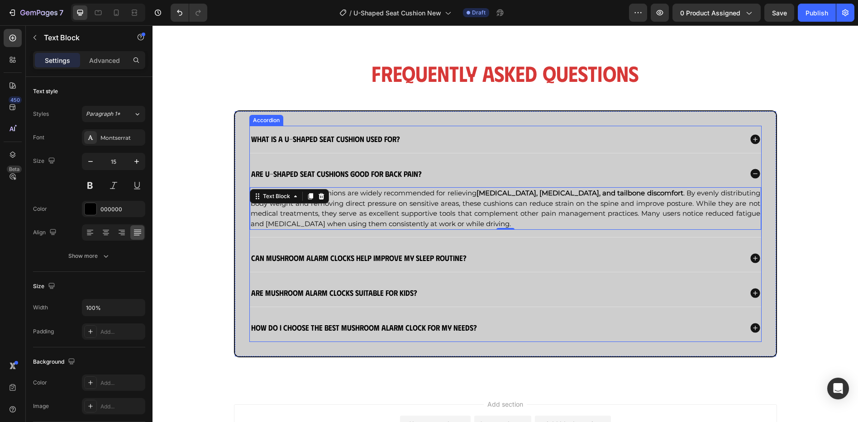
click at [446, 256] on strong "Can Mushroom Alarm Clocks help improve my sleep routine?" at bounding box center [359, 258] width 216 height 10
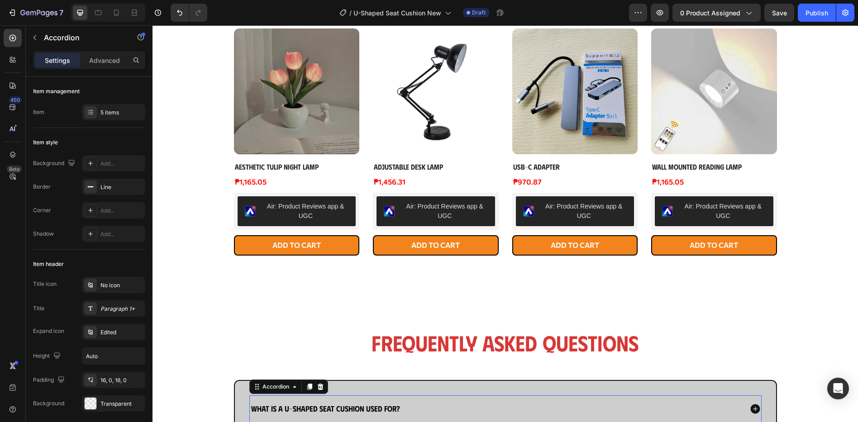
scroll to position [866, 0]
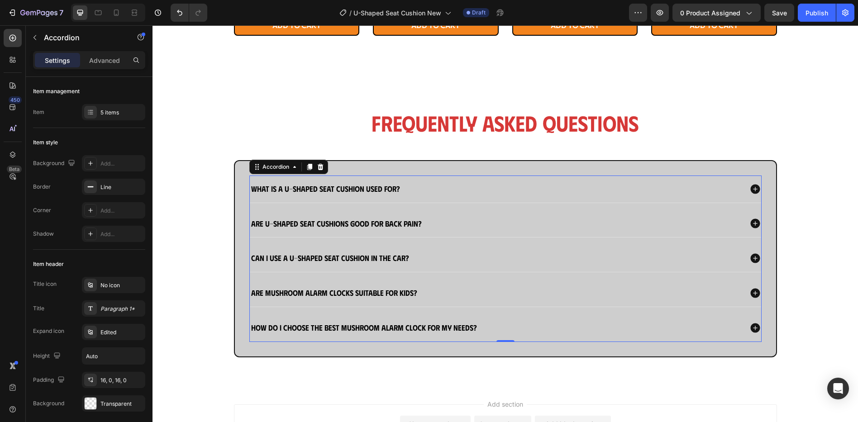
click at [498, 260] on div "Can I use a U-shaped seat cushion in the car?" at bounding box center [496, 258] width 493 height 13
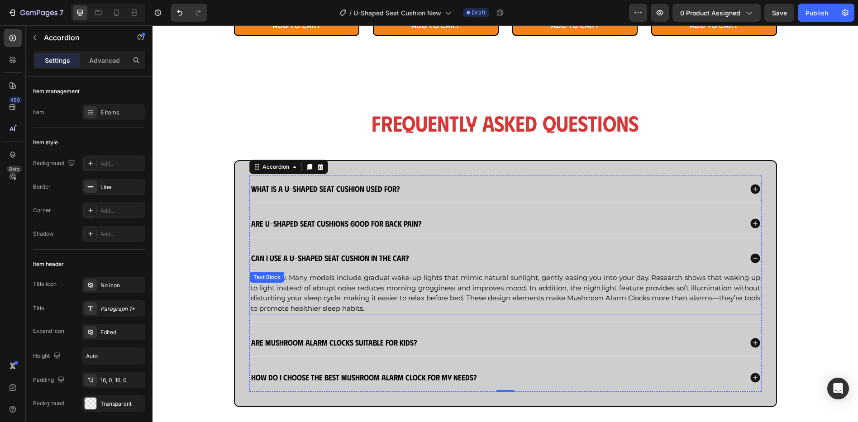
click at [497, 290] on span "Absolutely. Many models include gradual wake-up lights that mimic natural sunli…" at bounding box center [506, 292] width 510 height 39
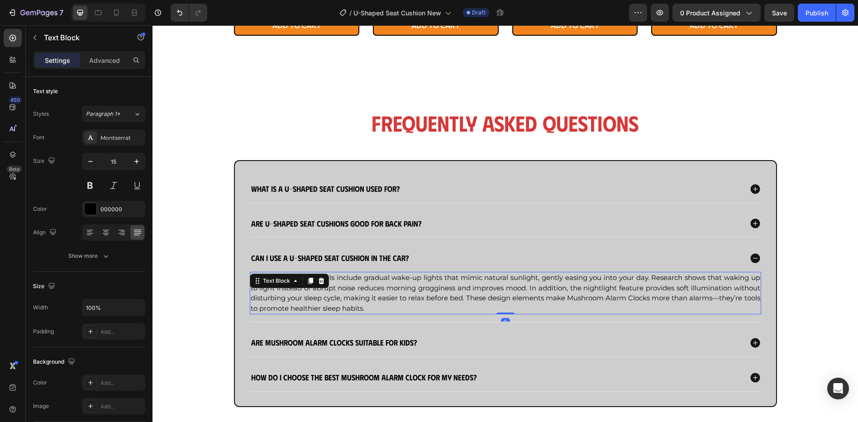
click at [497, 290] on span "Absolutely. Many models include gradual wake-up lights that mimic natural sunli…" at bounding box center [506, 292] width 510 height 39
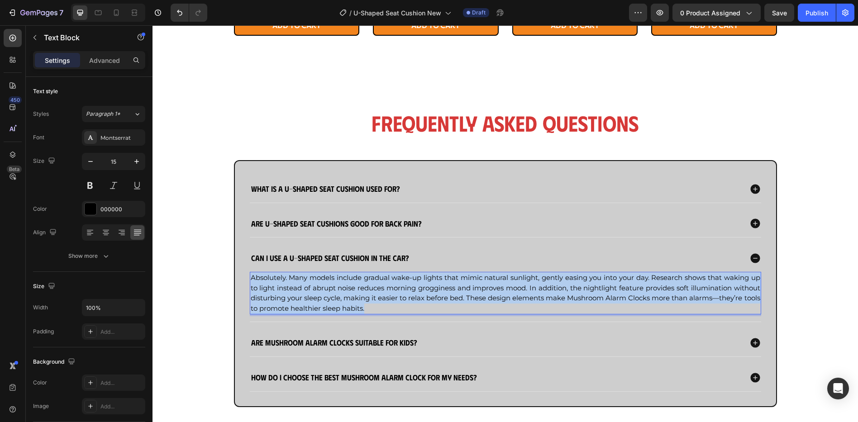
click at [497, 290] on span "Absolutely. Many models include gradual wake-up lights that mimic natural sunli…" at bounding box center [506, 292] width 510 height 39
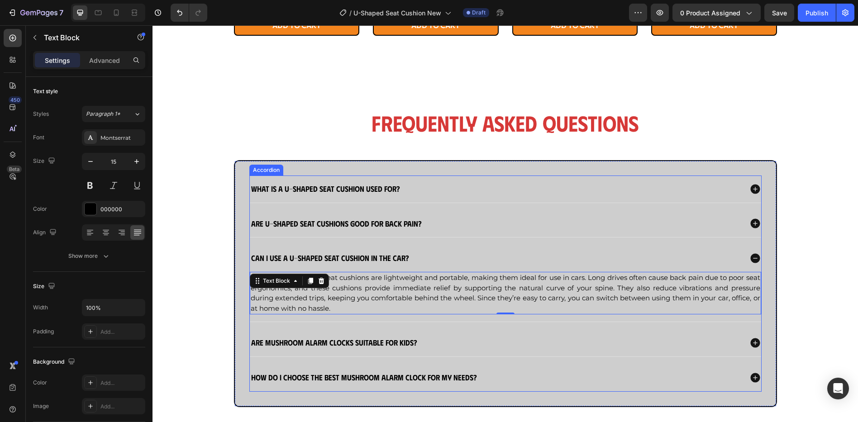
click at [379, 342] on strong "Are Mushroom Alarm Clocks suitable for kids?" at bounding box center [334, 343] width 166 height 10
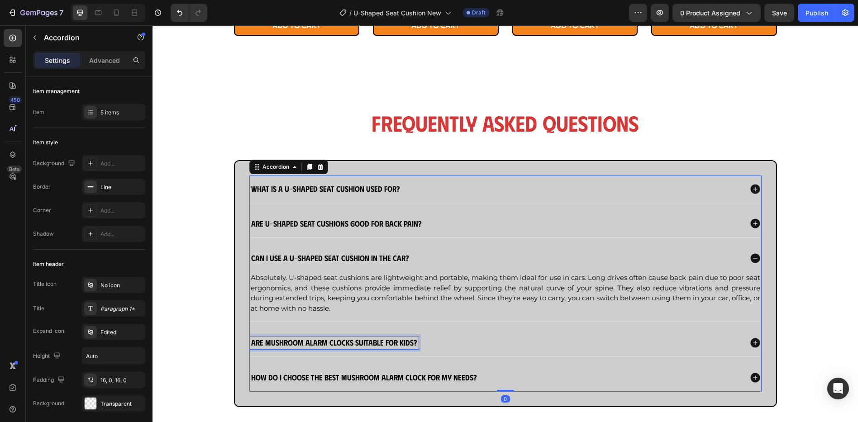
click at [379, 342] on strong "Are Mushroom Alarm Clocks suitable for kids?" at bounding box center [334, 343] width 166 height 10
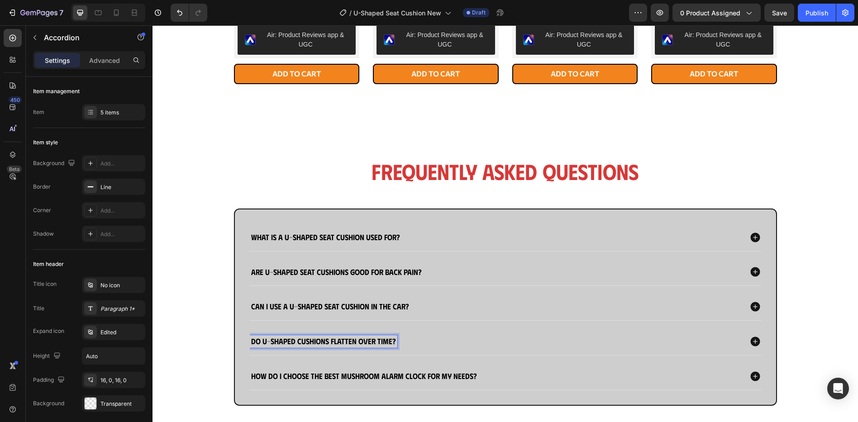
scroll to position [816, 0]
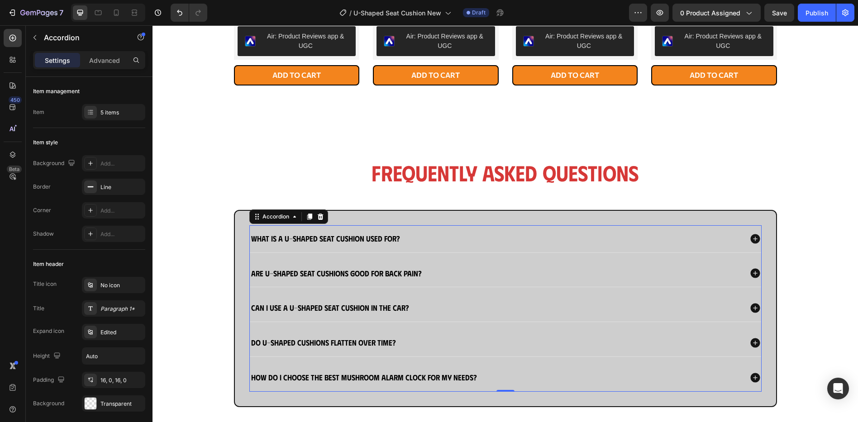
click at [472, 343] on div "Do U-shaped cushions flatten over time?" at bounding box center [496, 343] width 493 height 13
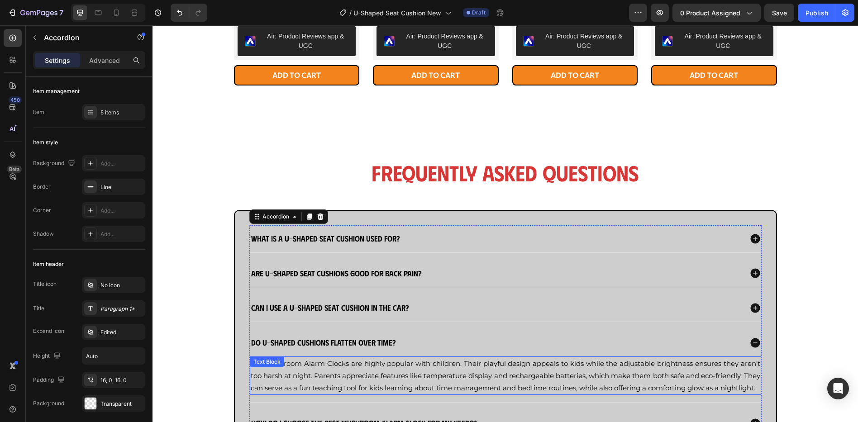
click at [430, 369] on p "Yes, Mushroom Alarm Clocks are highly popular with children. Their playful desi…" at bounding box center [506, 376] width 510 height 37
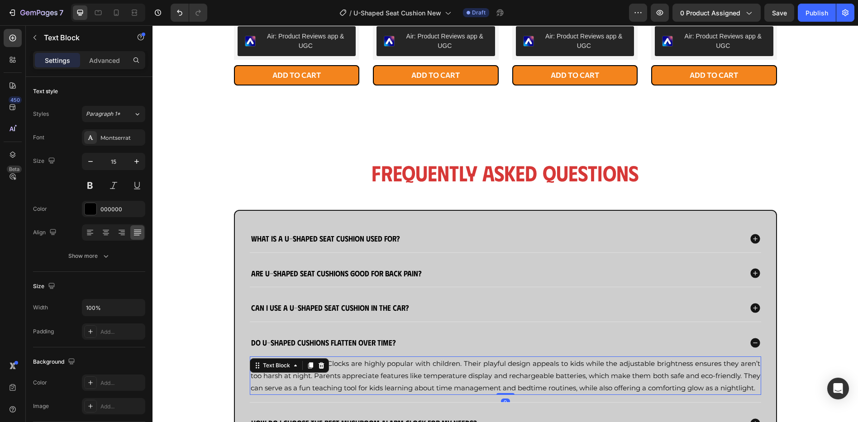
click at [430, 369] on p "Yes, Mushroom Alarm Clocks are highly popular with children. Their playful desi…" at bounding box center [506, 376] width 510 height 37
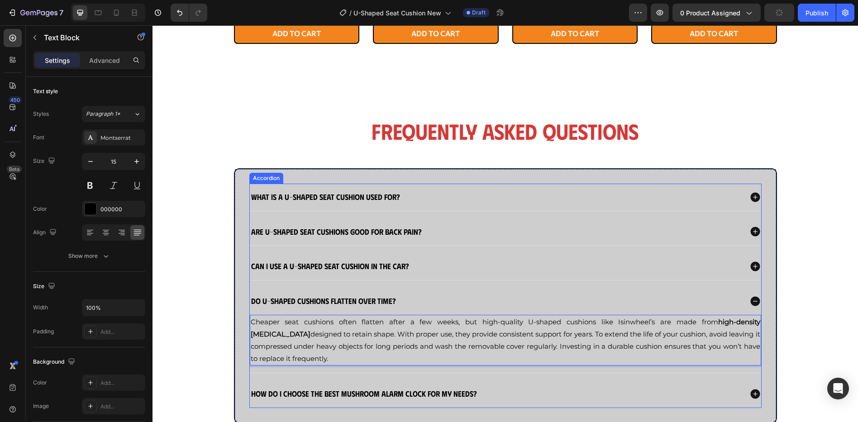
scroll to position [937, 0]
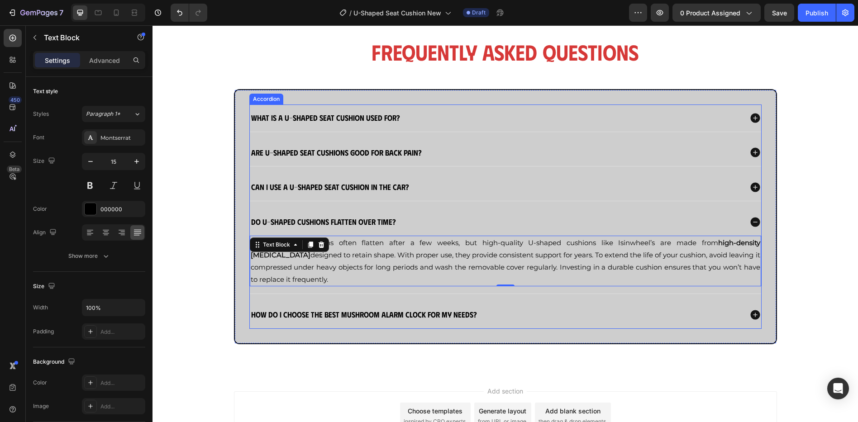
click at [445, 319] on strong "How do I choose the best Mushroom Alarm Clock for my needs?" at bounding box center [364, 315] width 226 height 10
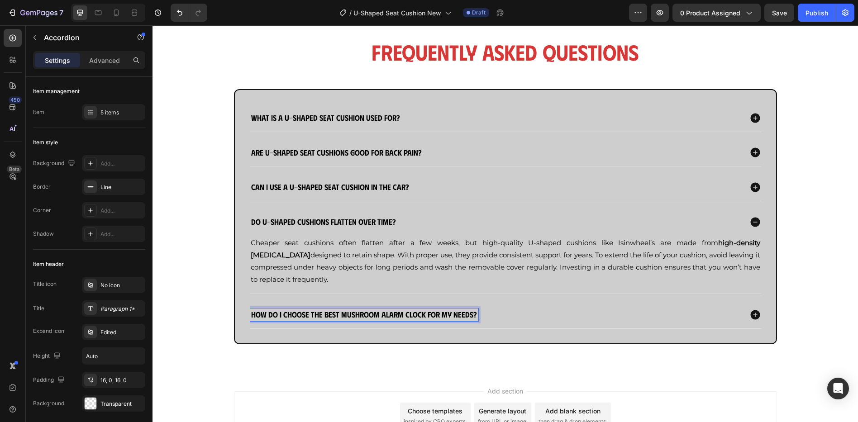
click at [445, 318] on strong "How do I choose the best Mushroom Alarm Clock for my needs?" at bounding box center [364, 315] width 226 height 10
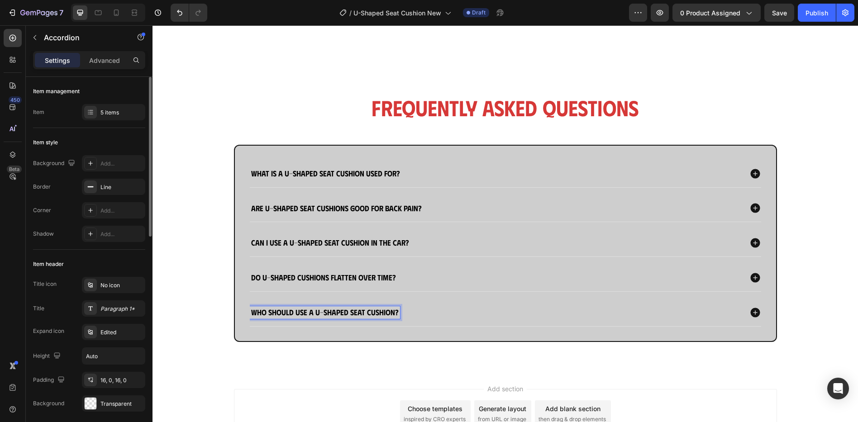
scroll to position [879, 0]
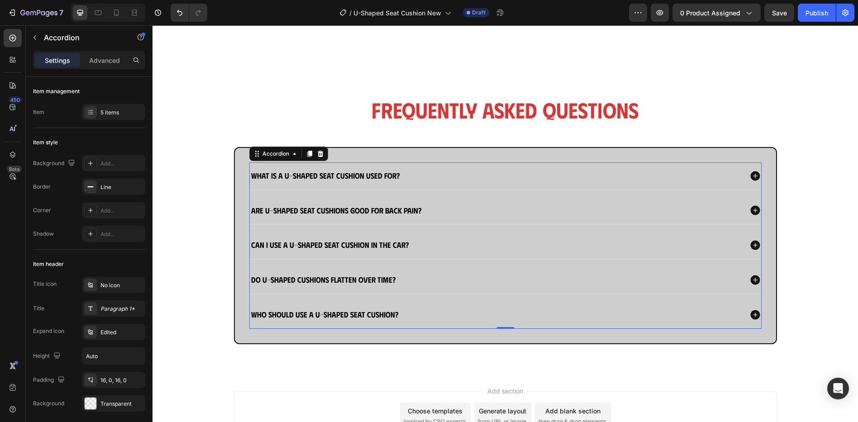
click at [542, 312] on div "Who should use a U-shaped seat cushion?" at bounding box center [496, 315] width 493 height 13
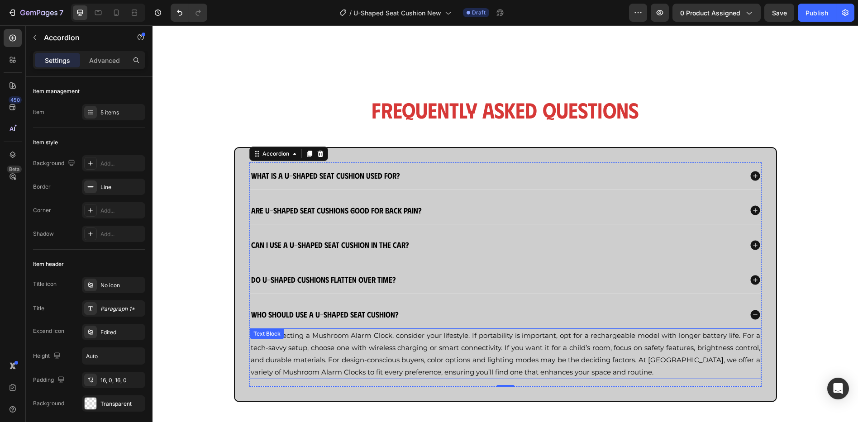
click at [469, 343] on span "When selecting a Mushroom Alarm Clock, consider your lifestyle. If portability …" at bounding box center [506, 353] width 510 height 45
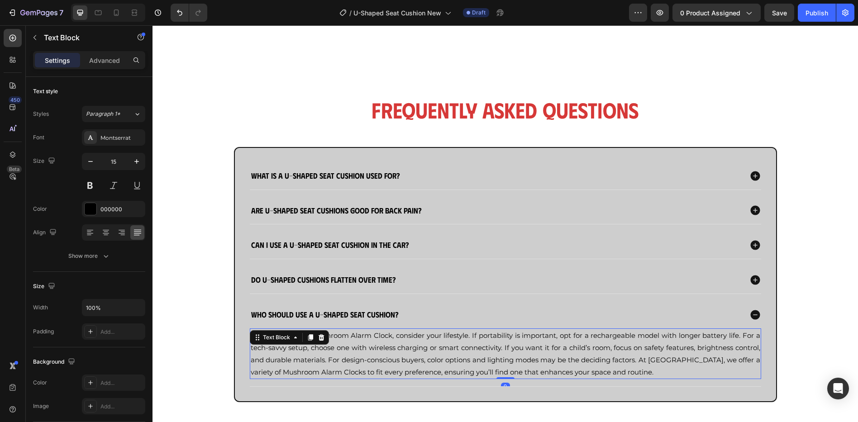
click at [469, 343] on span "When selecting a Mushroom Alarm Clock, consider your lifestyle. If portability …" at bounding box center [506, 353] width 510 height 45
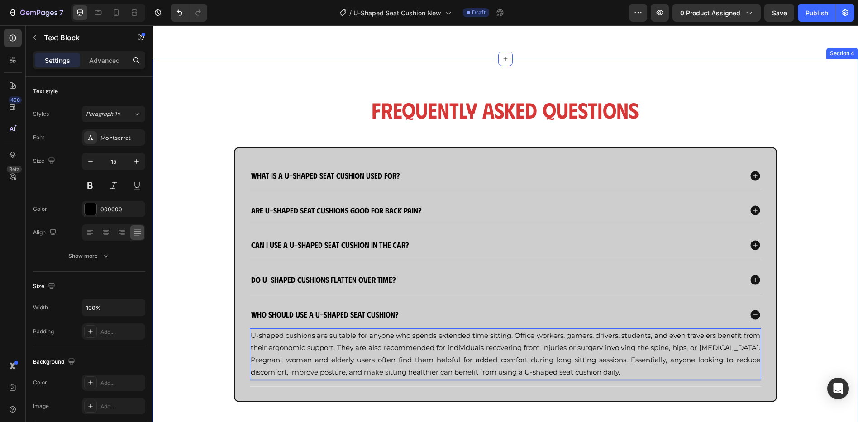
click at [834, 240] on div "Frequently Asked Questions Heading What is a U-shaped seat cushion used for? Ar…" at bounding box center [506, 255] width 688 height 321
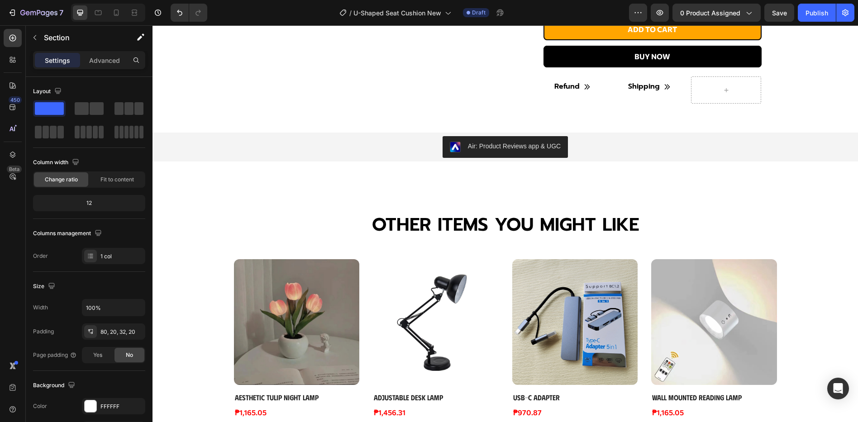
scroll to position [173, 0]
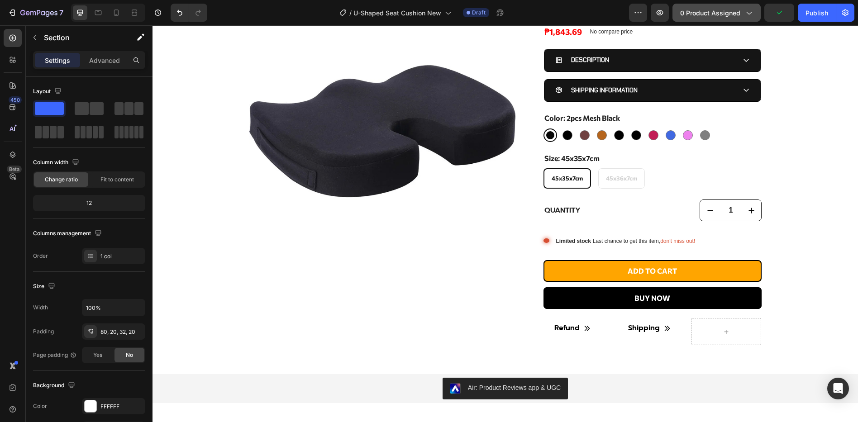
click at [704, 19] on button "0 product assigned" at bounding box center [717, 13] width 88 height 18
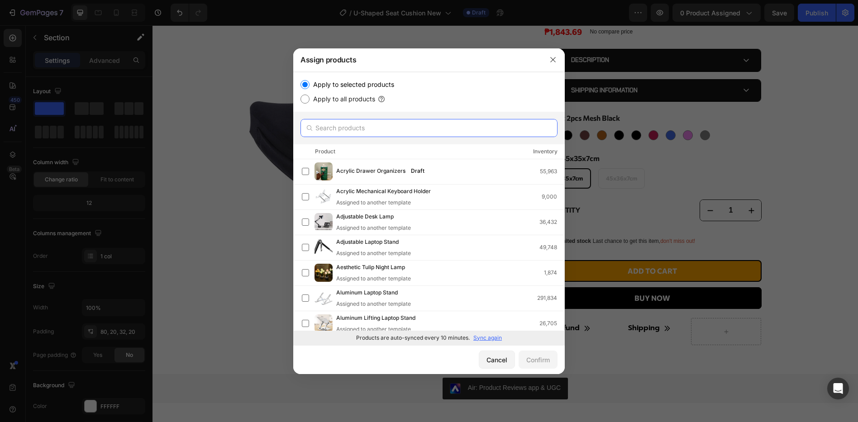
click at [353, 122] on input "text" at bounding box center [429, 128] width 257 height 18
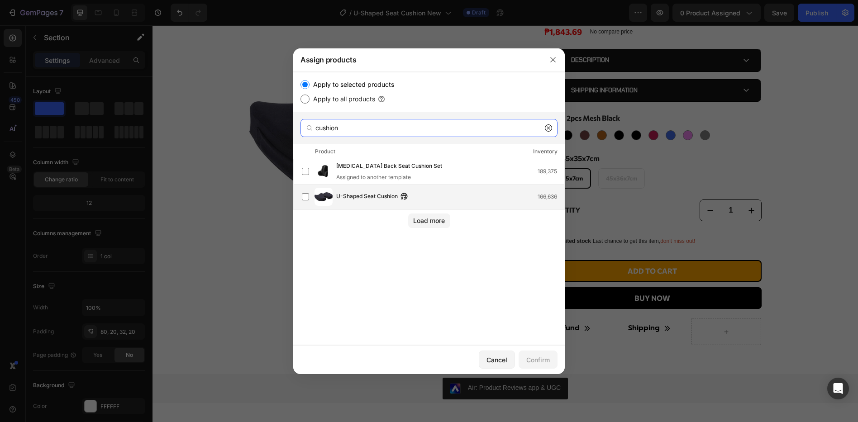
type input "cushion"
click at [421, 199] on div "U-Shaped Seat Cushion 166,636" at bounding box center [450, 197] width 228 height 10
click at [543, 362] on div "Confirm" at bounding box center [539, 360] width 24 height 10
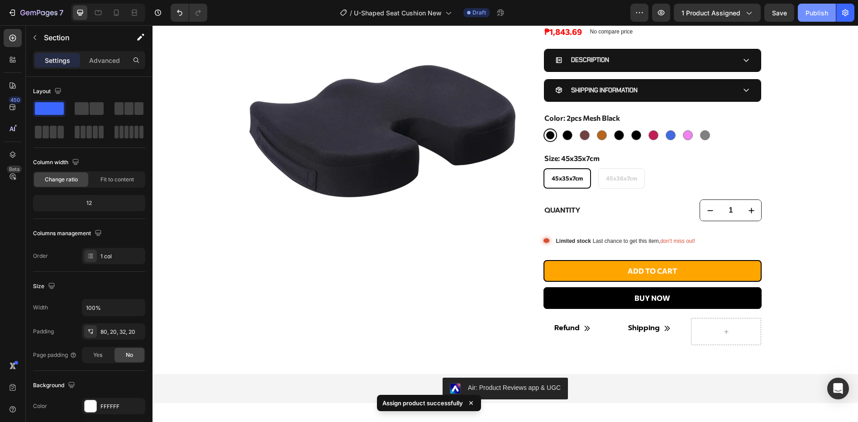
click at [822, 10] on div "Publish" at bounding box center [817, 13] width 23 height 10
